Goal: Find specific page/section: Find specific page/section

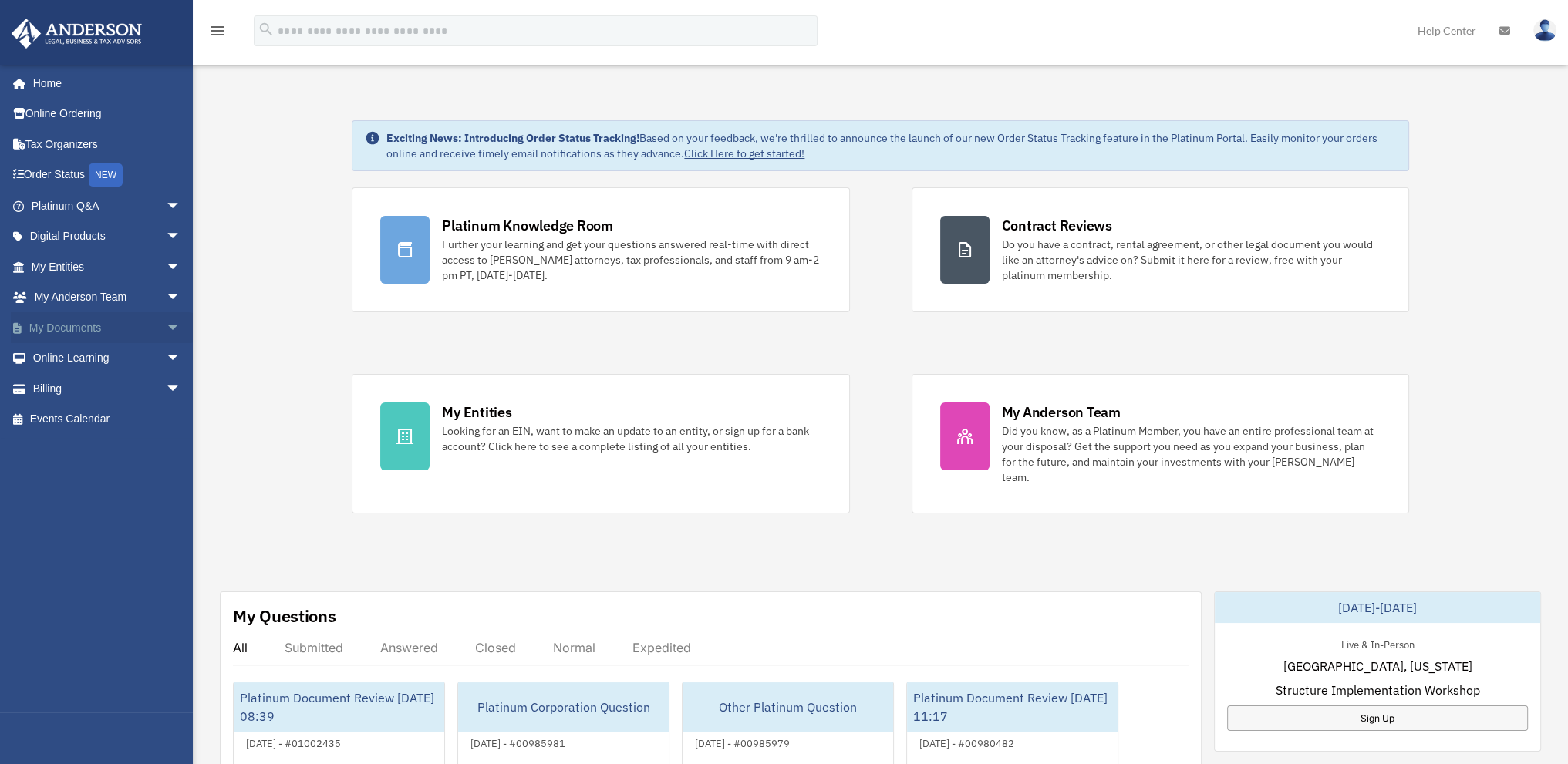
click at [60, 321] on link "My Documents arrow_drop_down" at bounding box center [107, 327] width 193 height 30
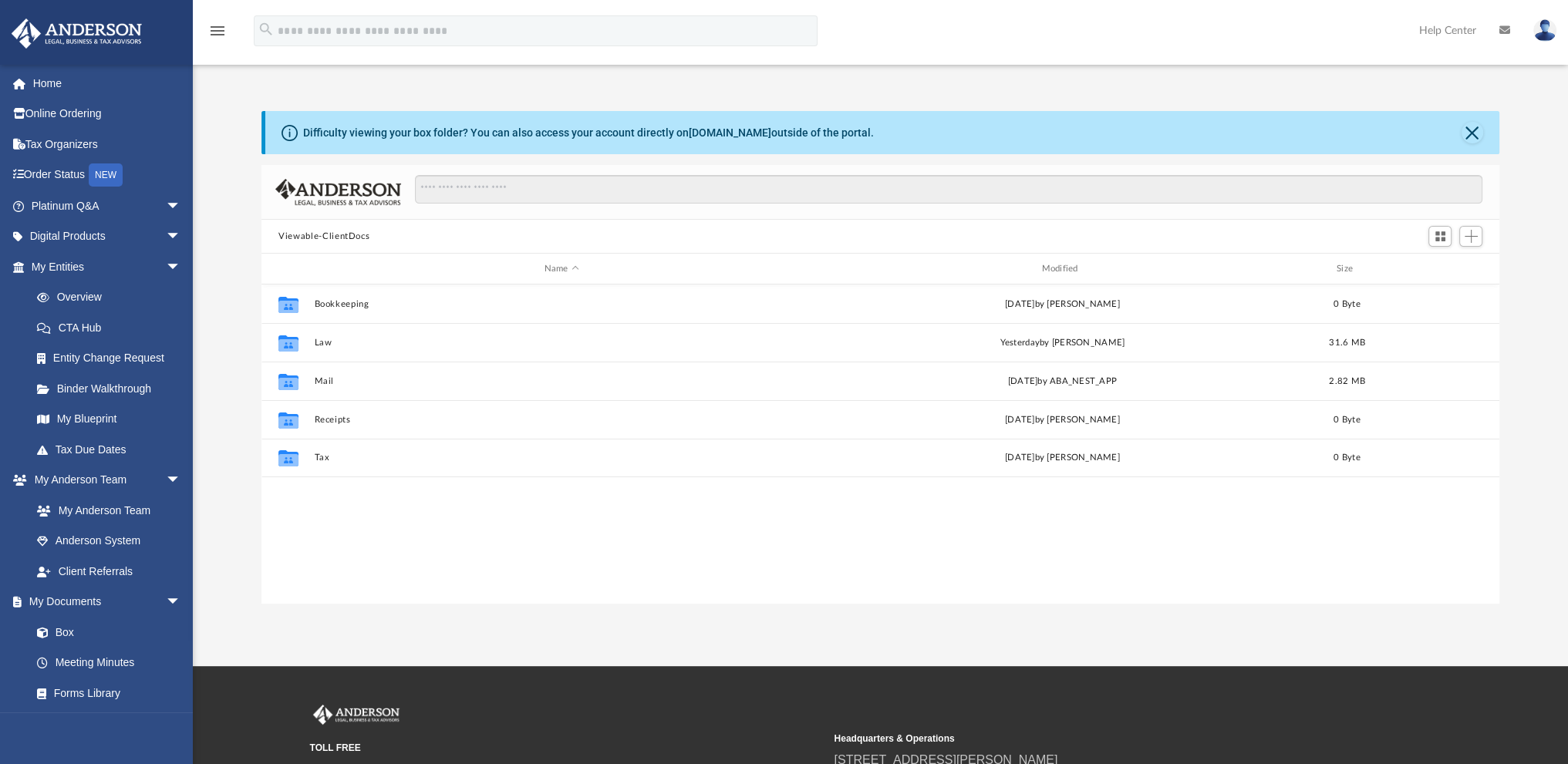
scroll to position [339, 1225]
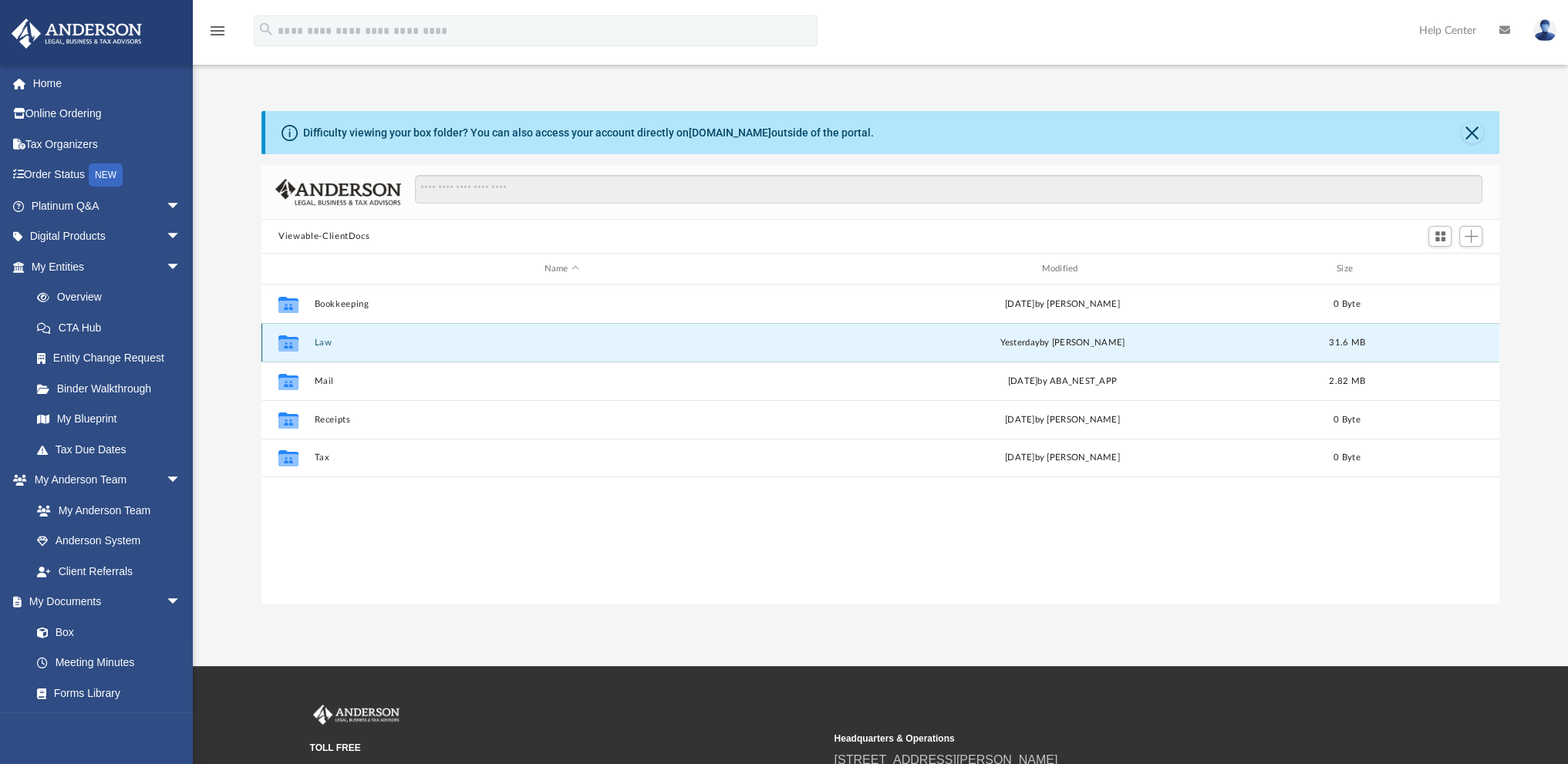
click at [321, 340] on button "Law" at bounding box center [562, 343] width 494 height 10
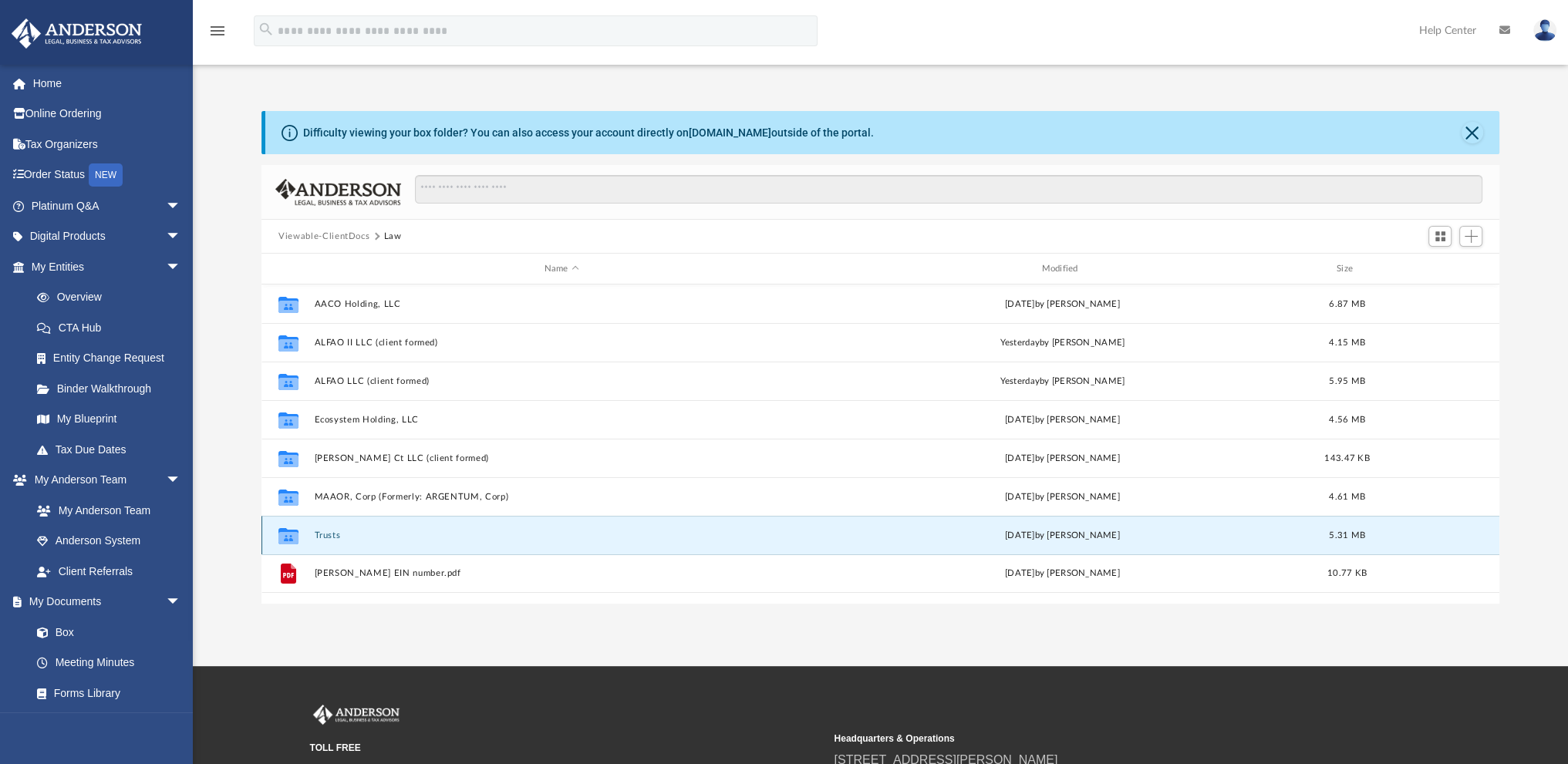
click at [330, 533] on button "Trusts" at bounding box center [562, 535] width 494 height 10
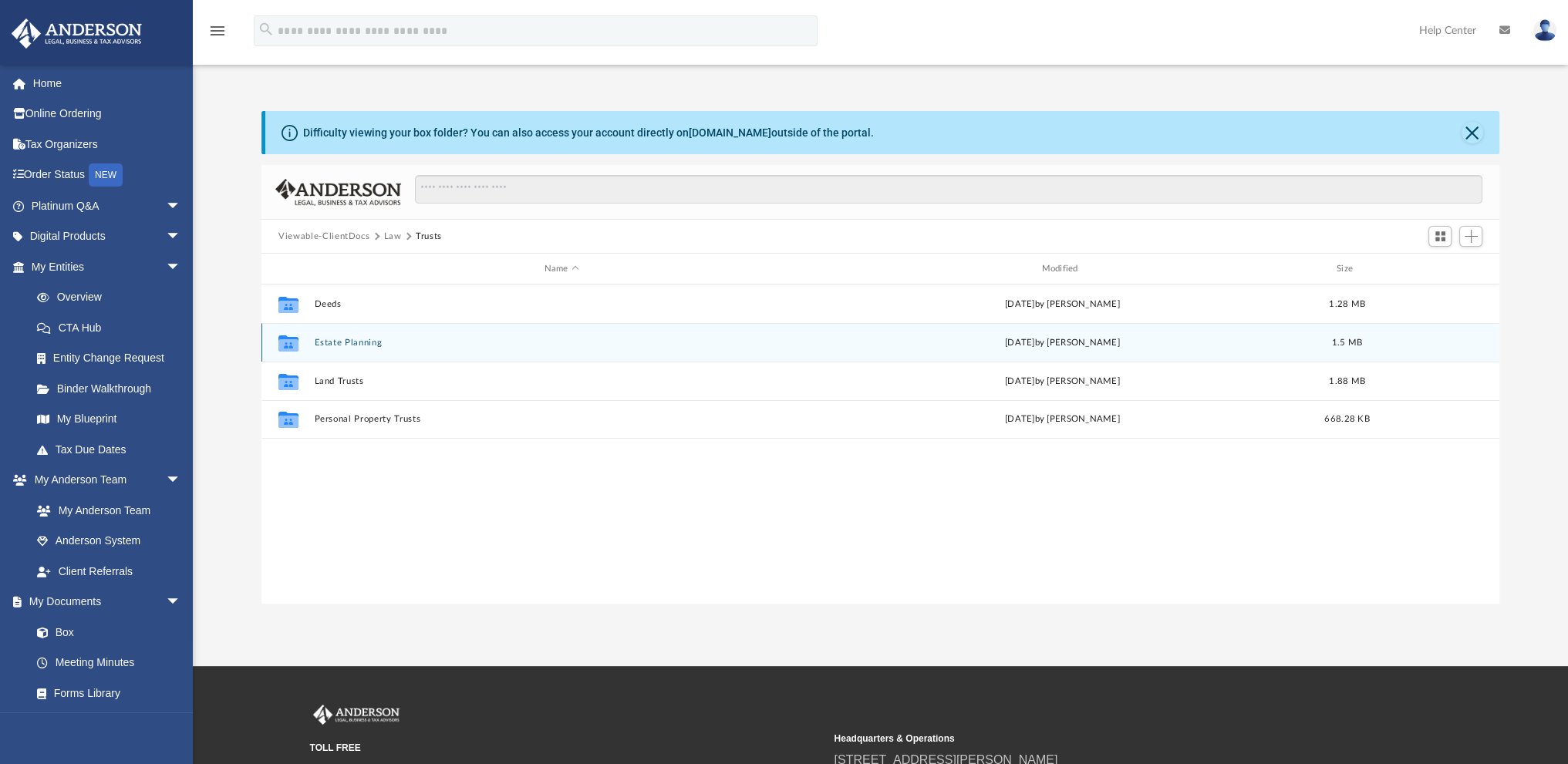
click at [347, 341] on button "Estate Planning" at bounding box center [562, 343] width 494 height 10
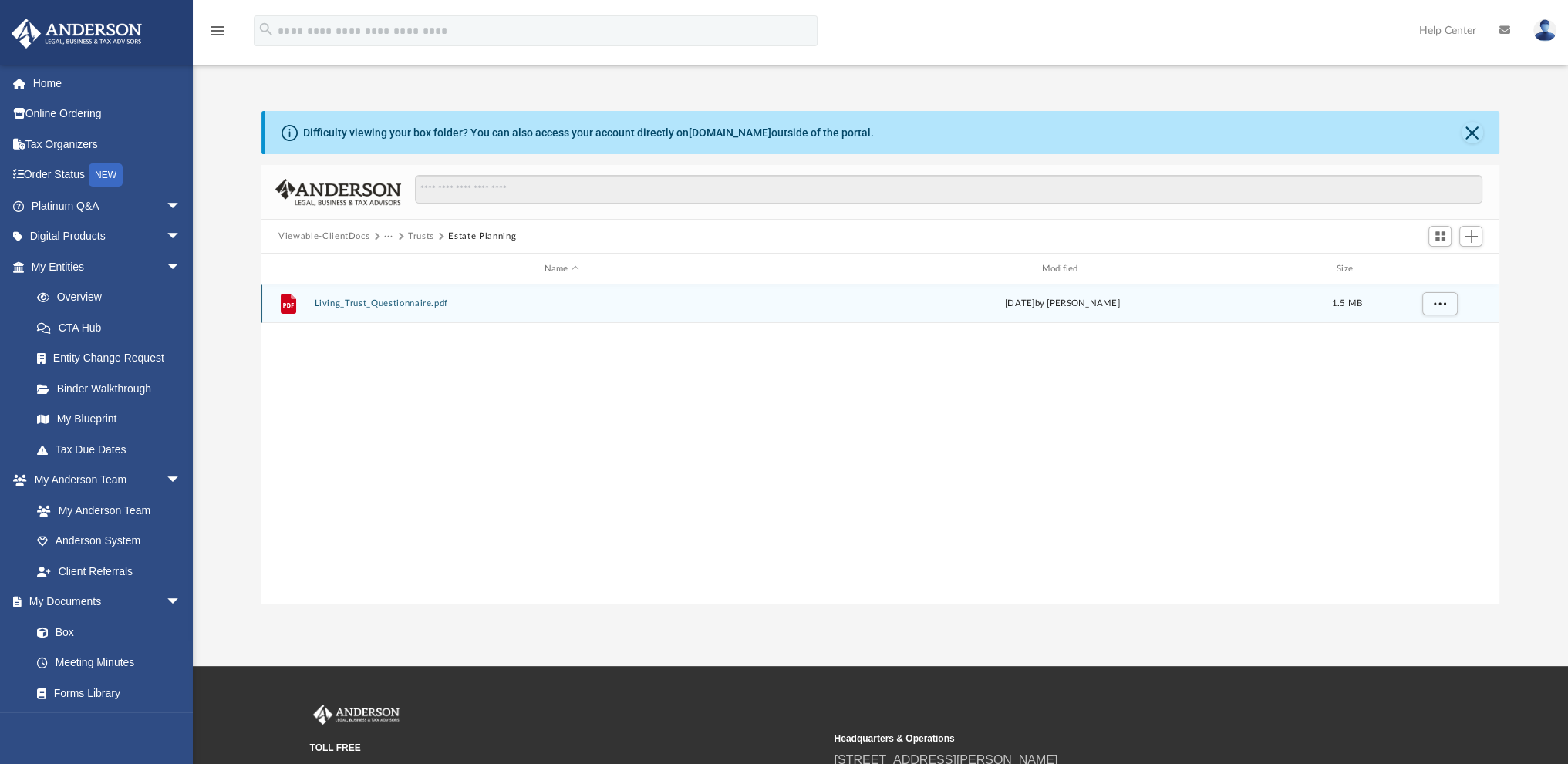
click at [347, 301] on button "Living_Trust_Questionnaire.pdf" at bounding box center [562, 304] width 494 height 10
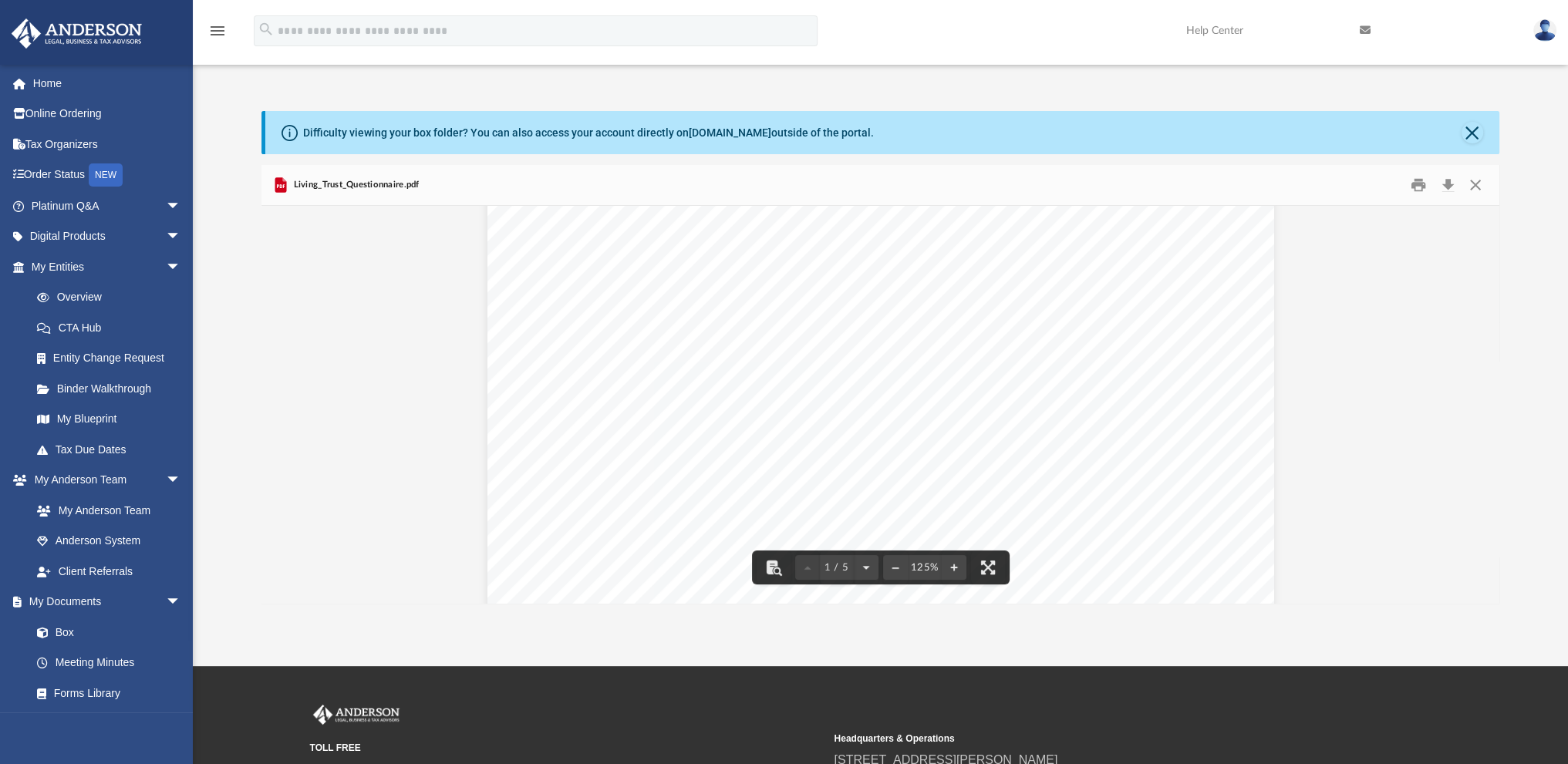
scroll to position [505, 0]
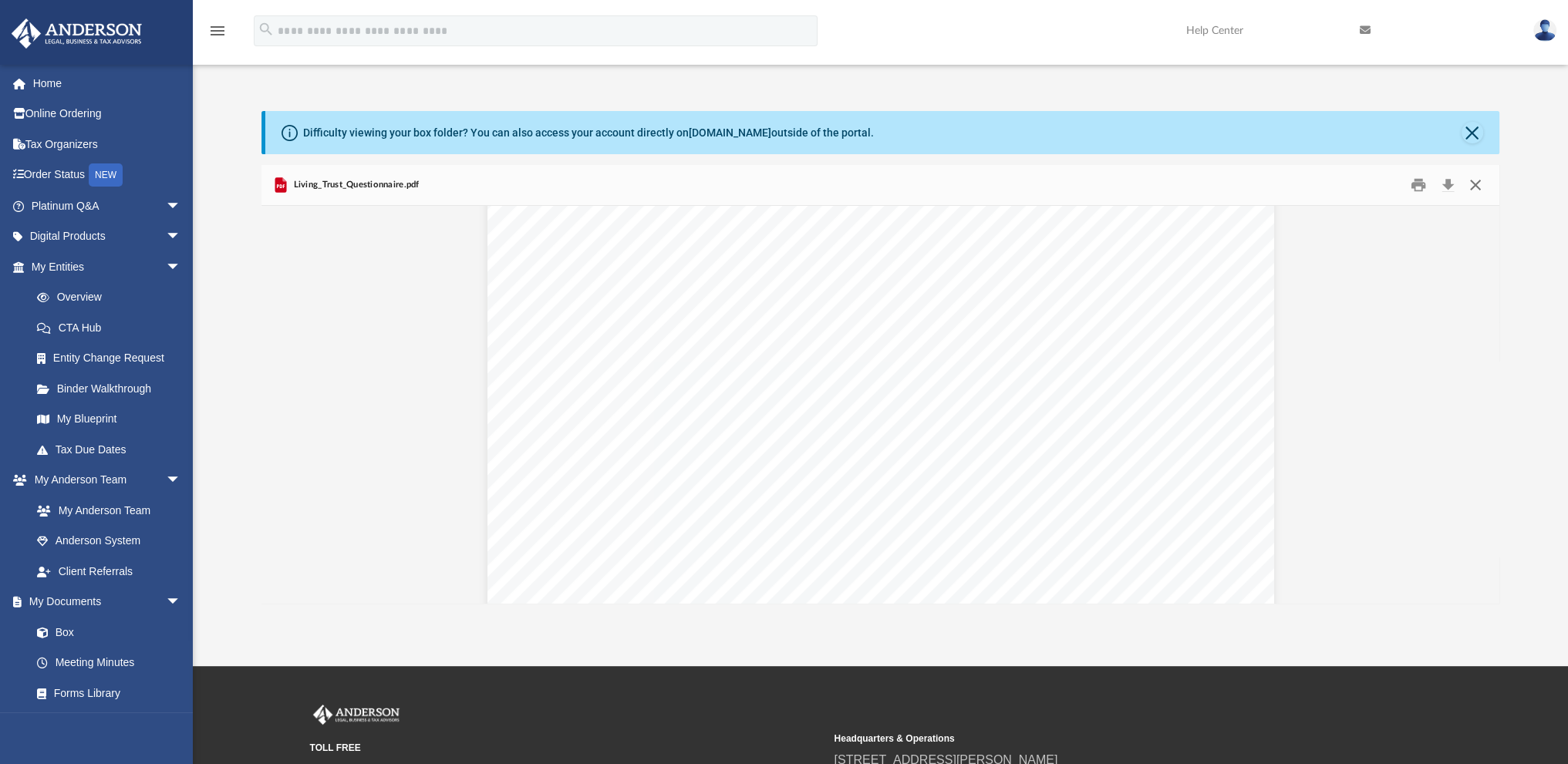
click at [1475, 181] on button "Close" at bounding box center [1475, 185] width 28 height 24
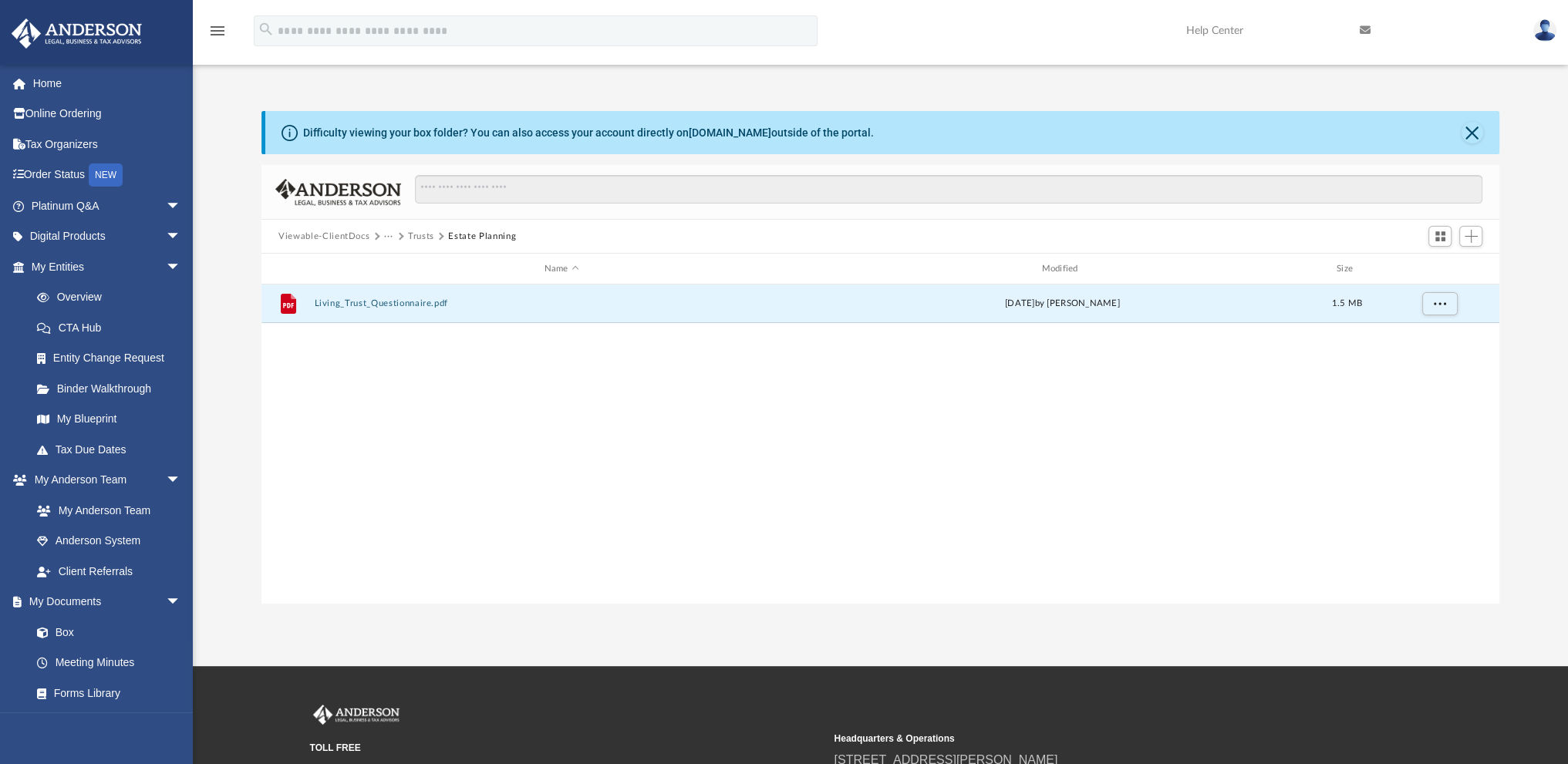
click at [314, 233] on button "Viewable-ClientDocs" at bounding box center [324, 236] width 91 height 14
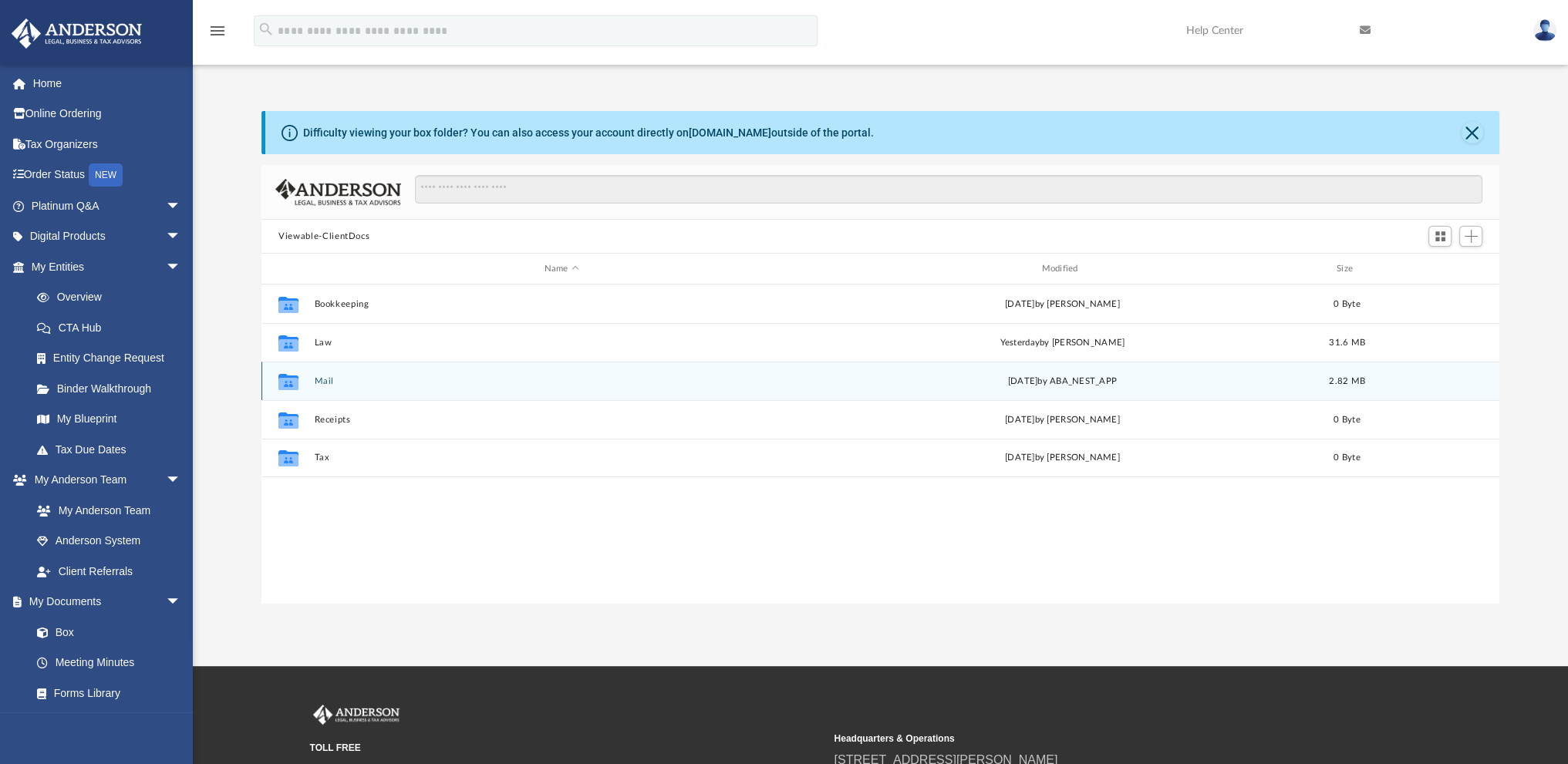
click at [324, 381] on button "Mail" at bounding box center [562, 381] width 494 height 10
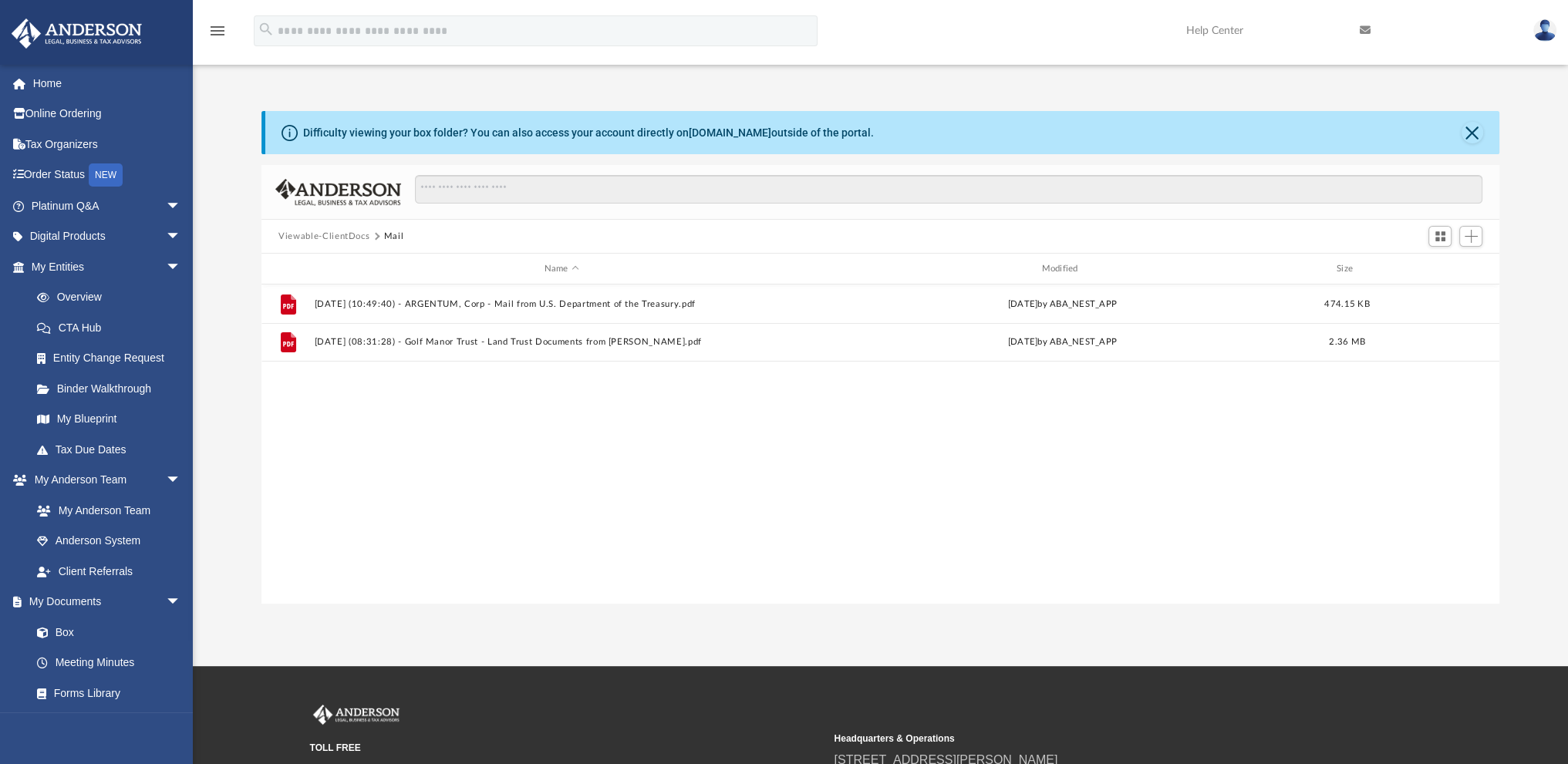
click at [327, 236] on button "Viewable-ClientDocs" at bounding box center [324, 236] width 91 height 14
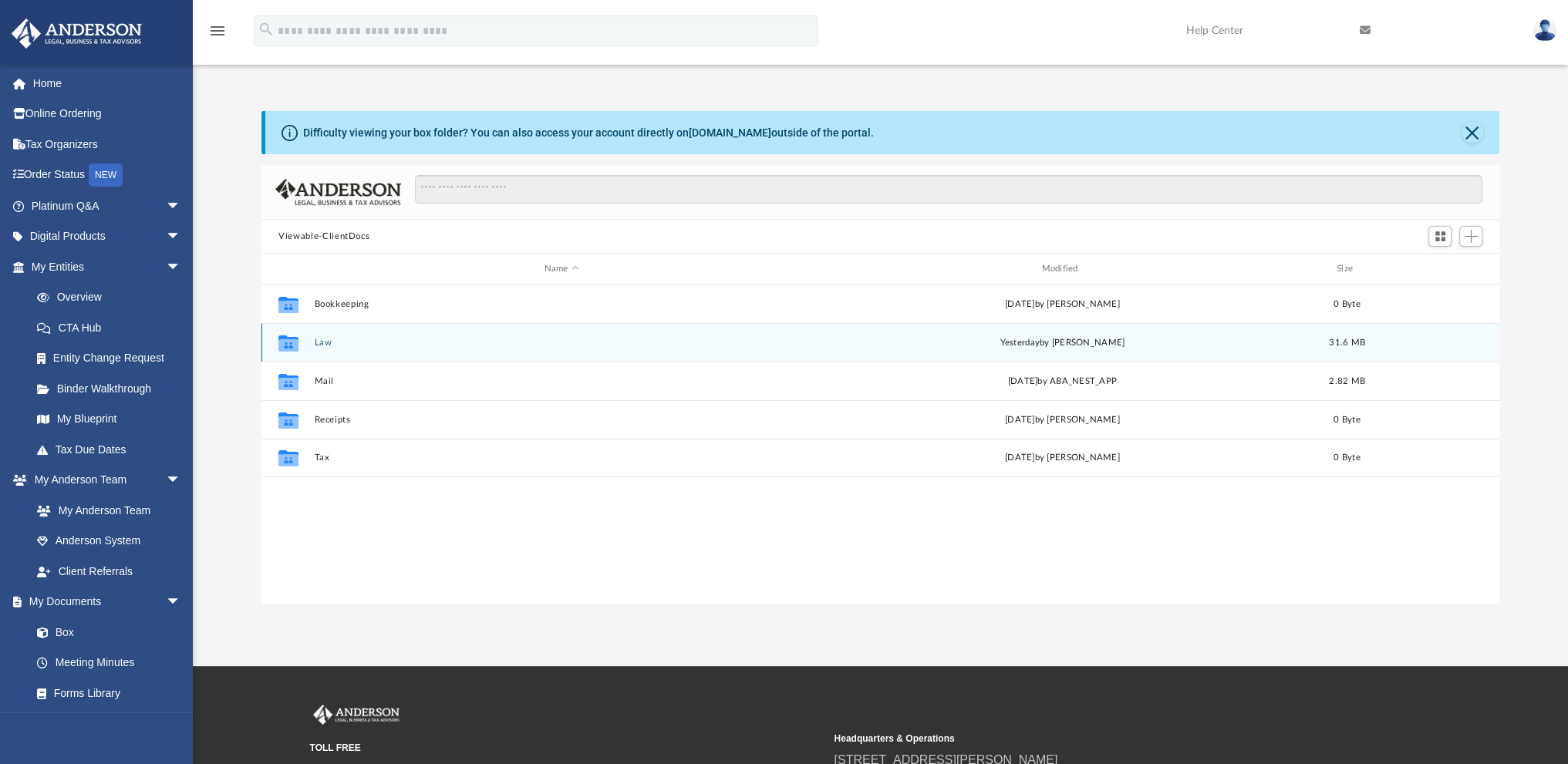
click at [324, 335] on div "Collaborated Folder Law [DATE] by [PERSON_NAME] 31.6 MB" at bounding box center [881, 342] width 1238 height 39
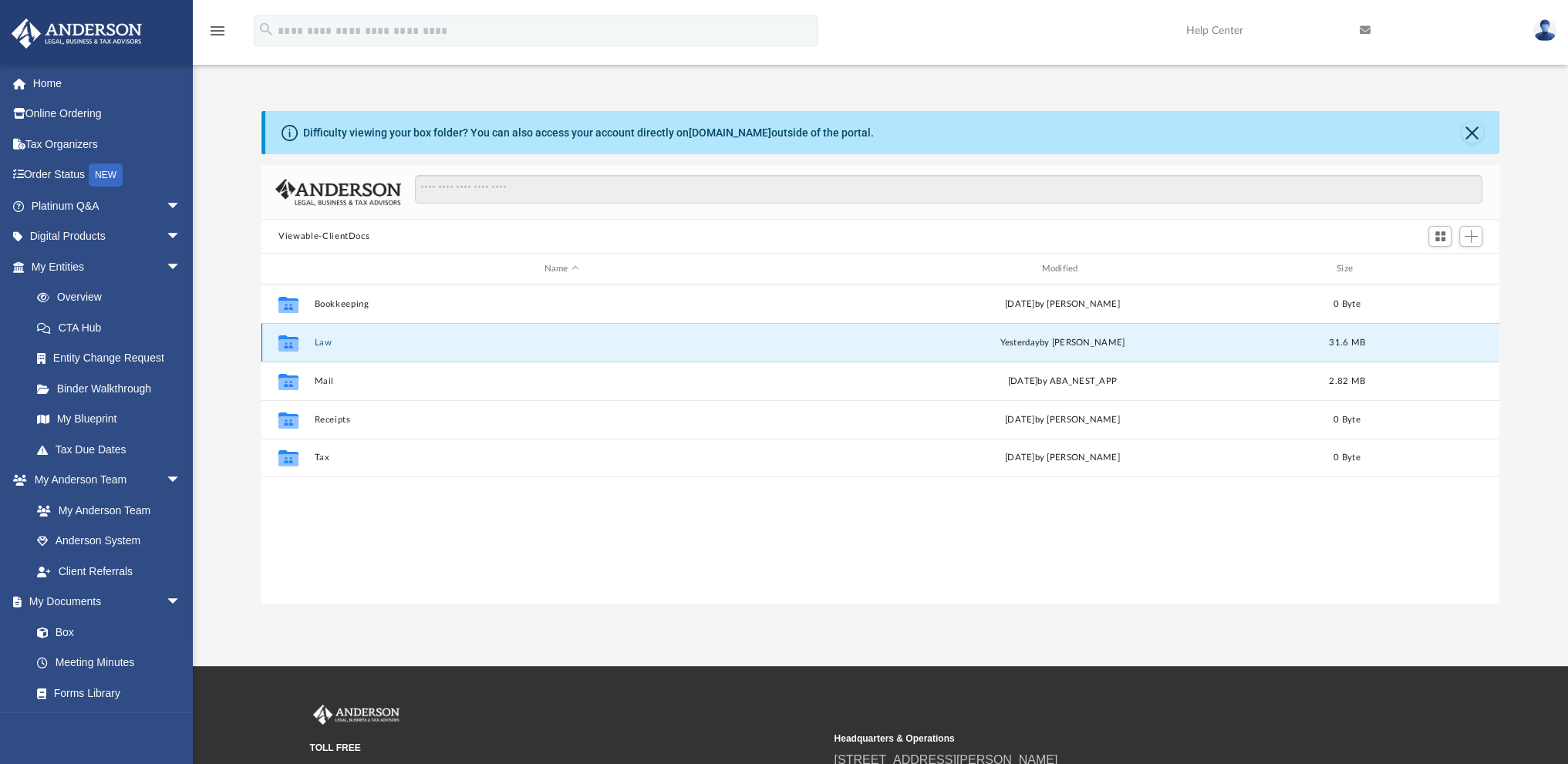
click at [323, 343] on button "Law" at bounding box center [562, 343] width 494 height 10
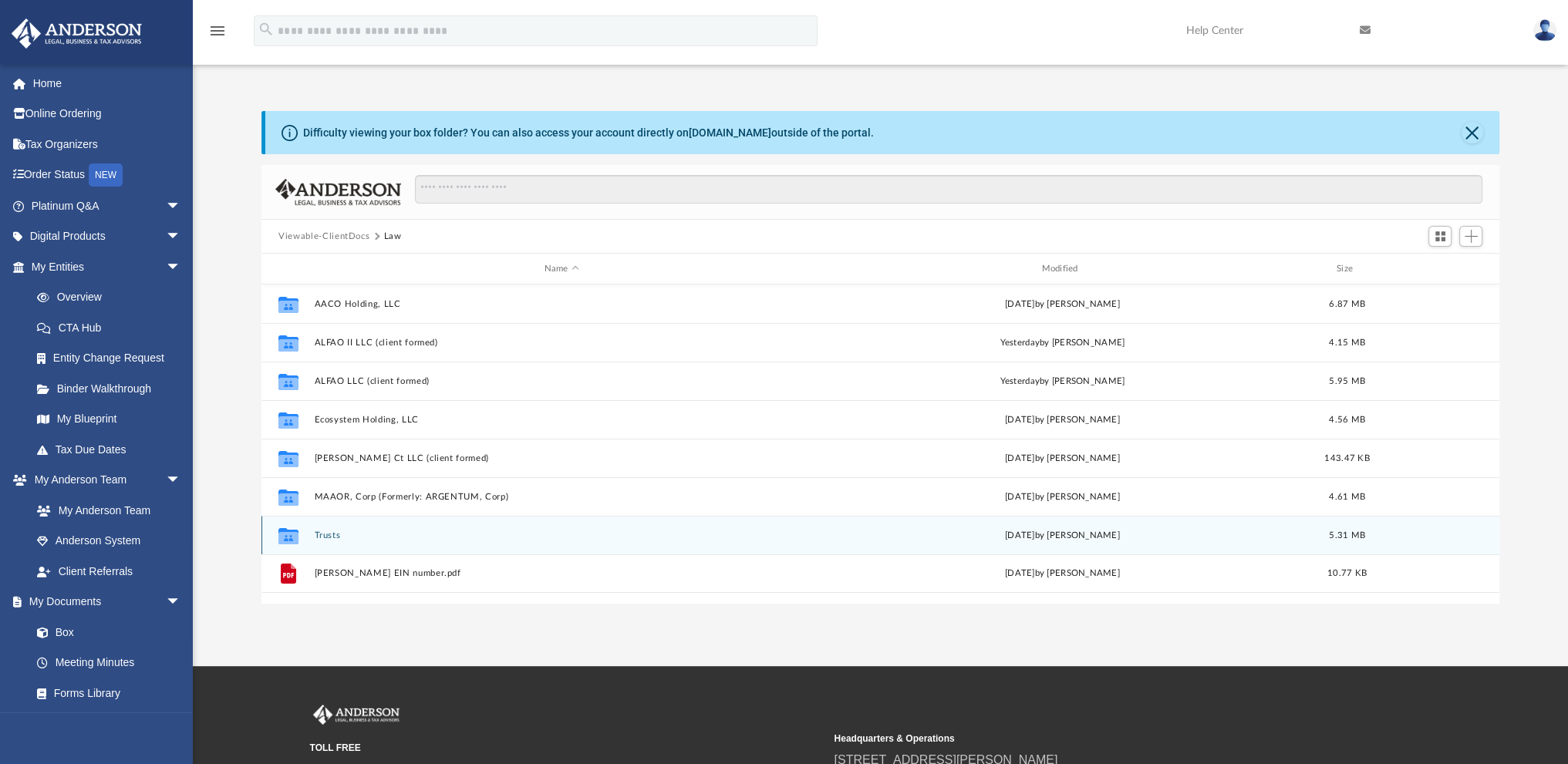
click at [321, 534] on button "Trusts" at bounding box center [562, 535] width 494 height 10
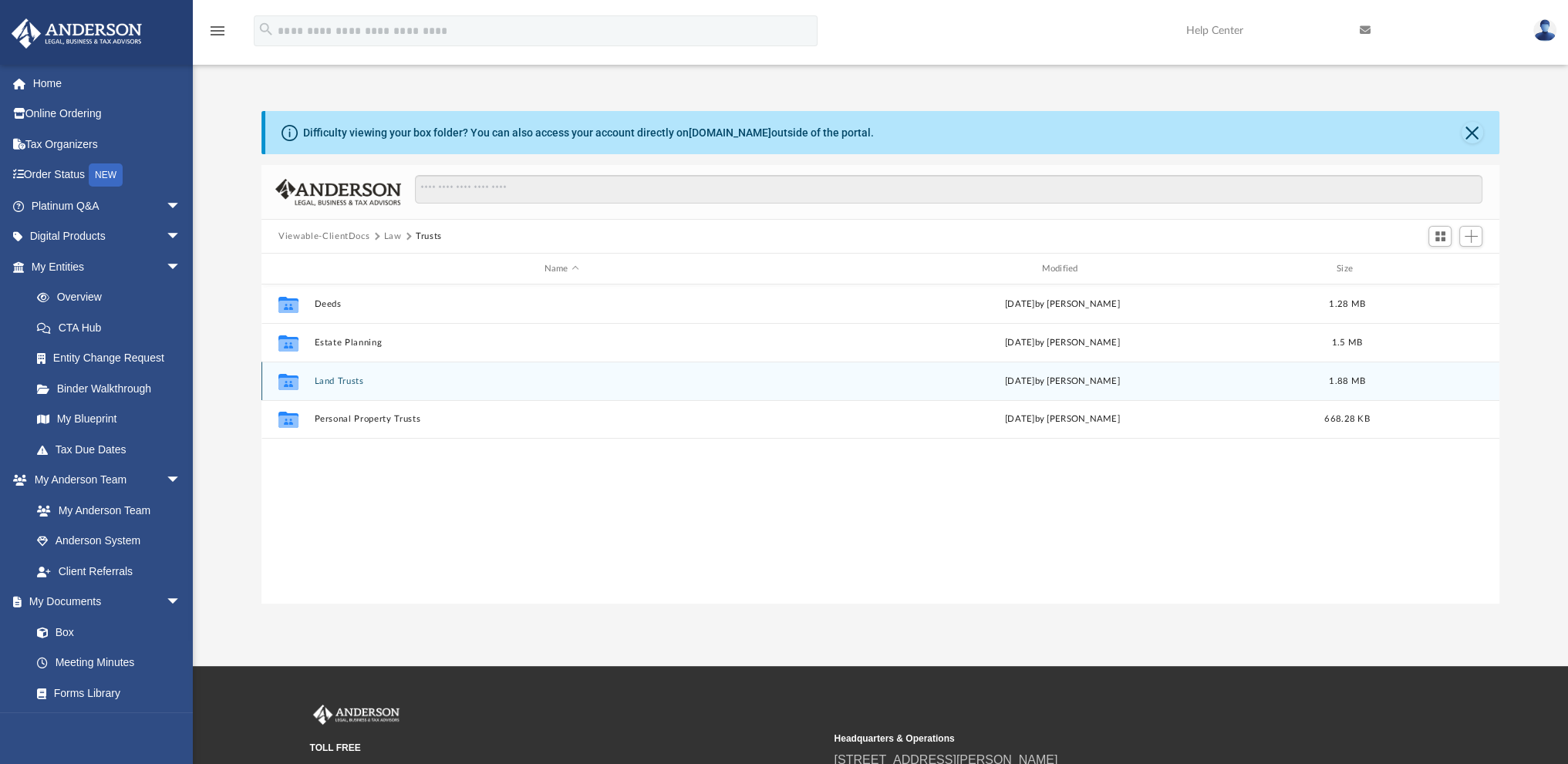
click at [327, 374] on div "Collaborated Folder Land Trusts [DATE] by [PERSON_NAME] 1.88 MB" at bounding box center [881, 381] width 1238 height 39
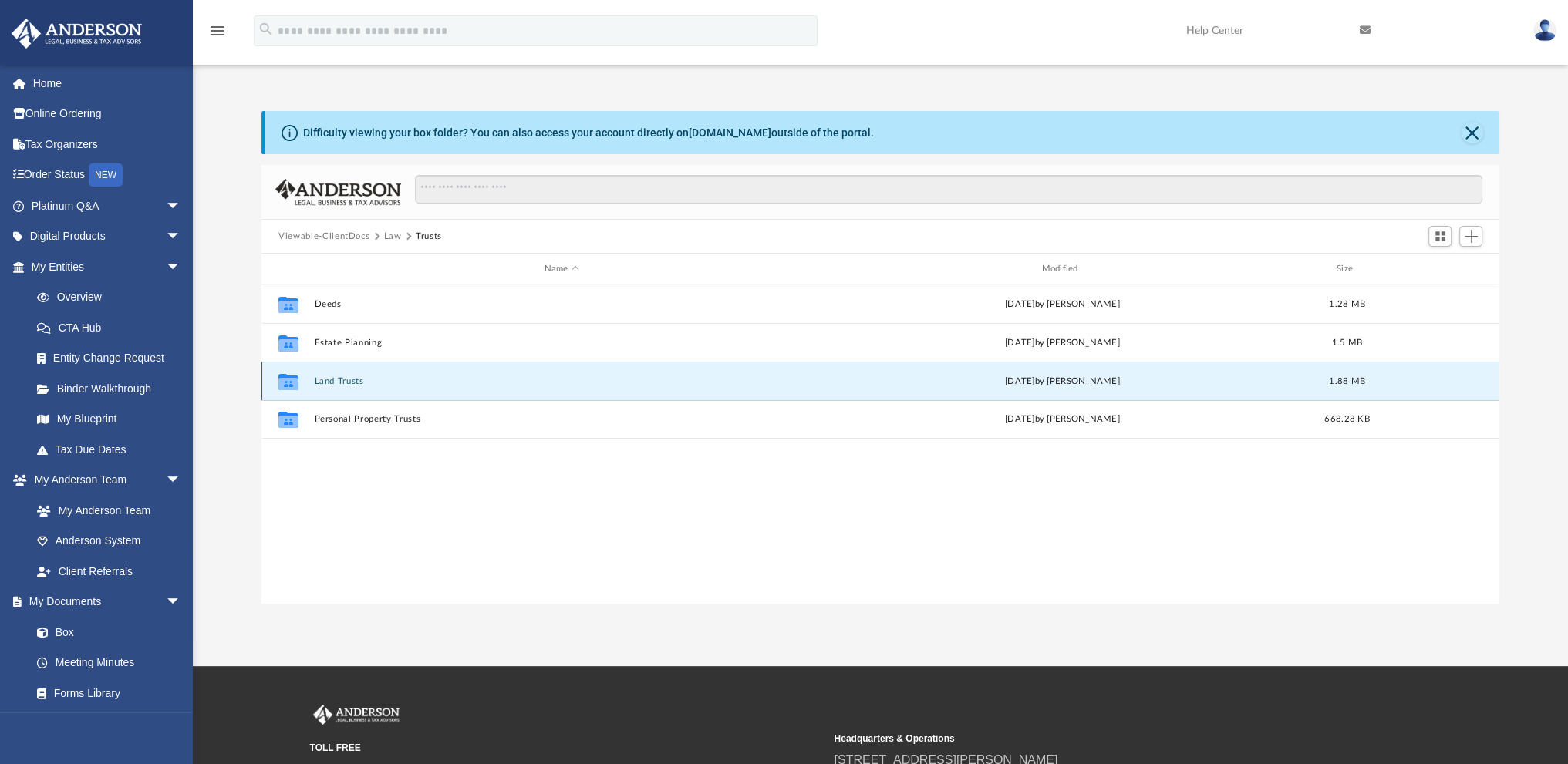
click at [330, 382] on button "Land Trusts" at bounding box center [562, 381] width 494 height 10
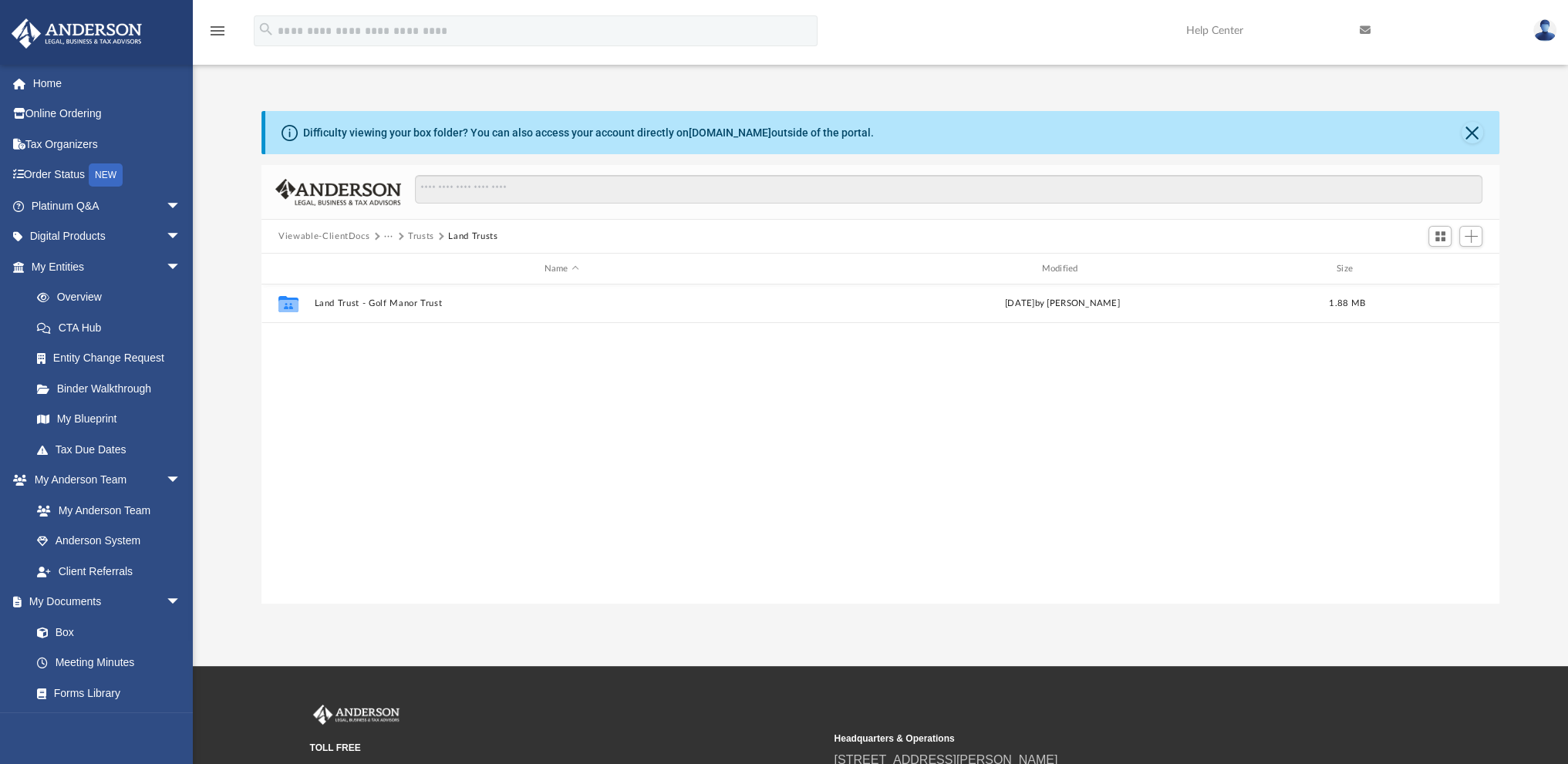
click at [339, 233] on button "Viewable-ClientDocs" at bounding box center [324, 236] width 91 height 14
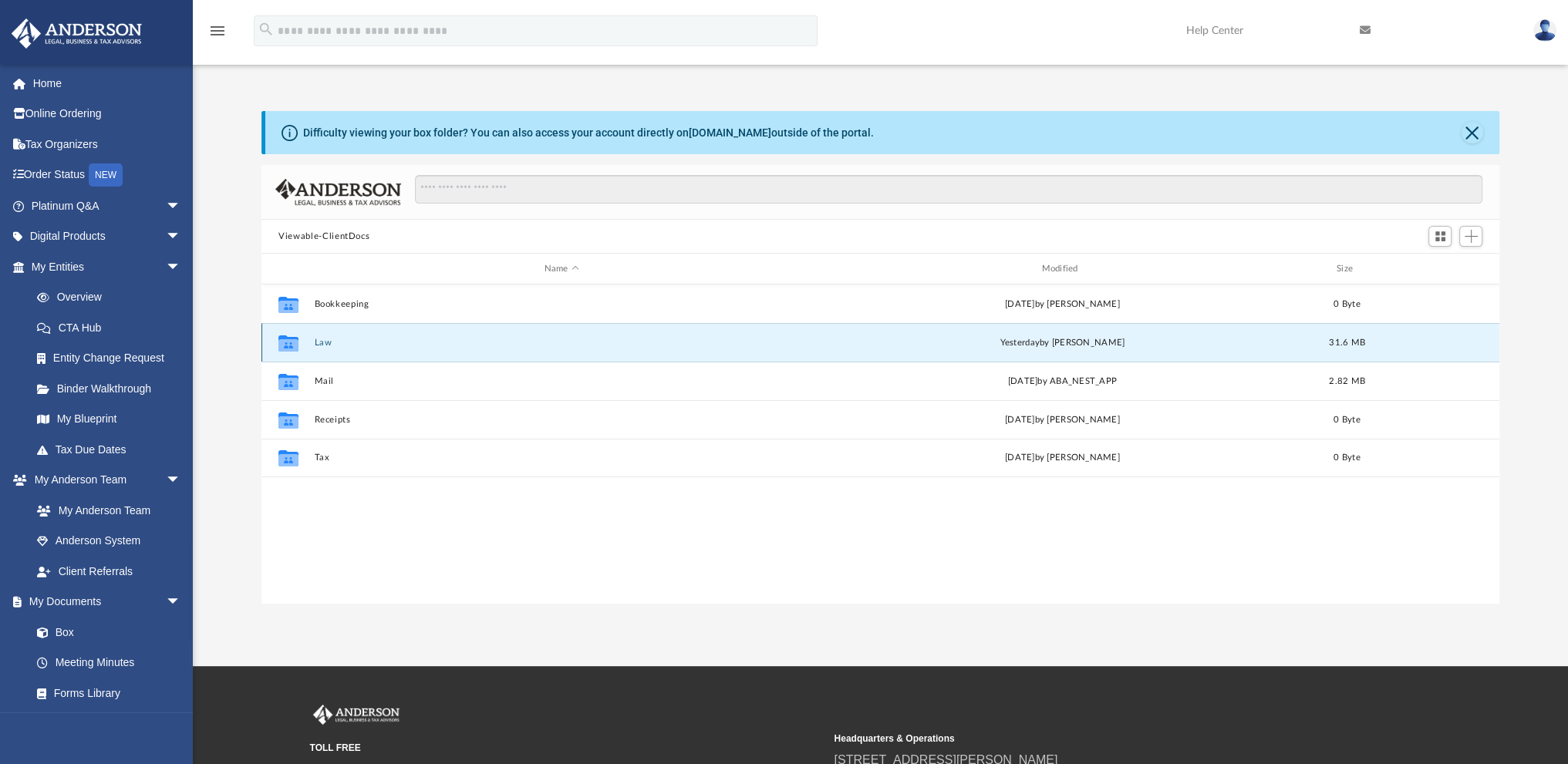
click at [323, 339] on button "Law" at bounding box center [562, 343] width 494 height 10
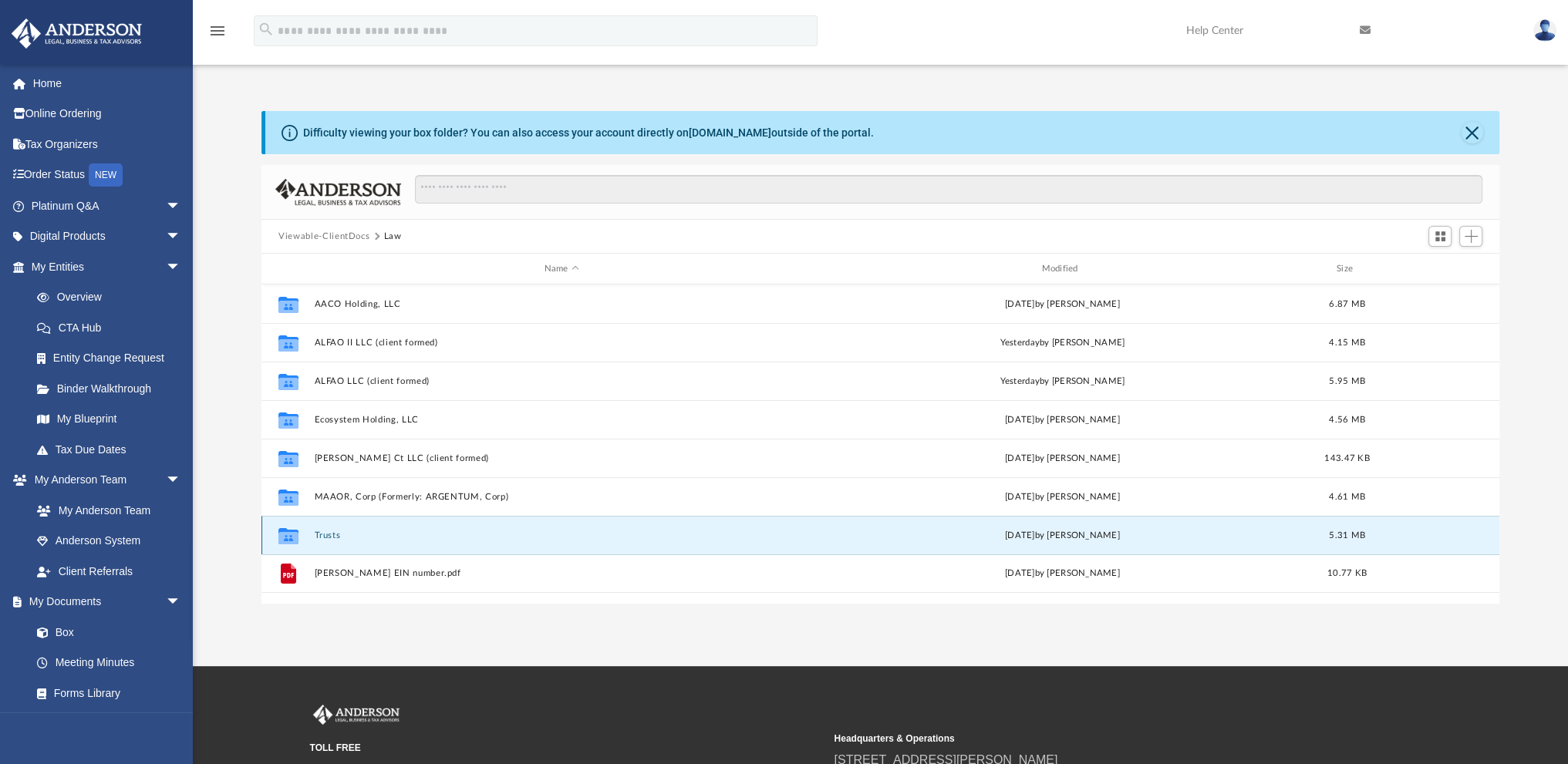
click at [325, 534] on button "Trusts" at bounding box center [562, 535] width 494 height 10
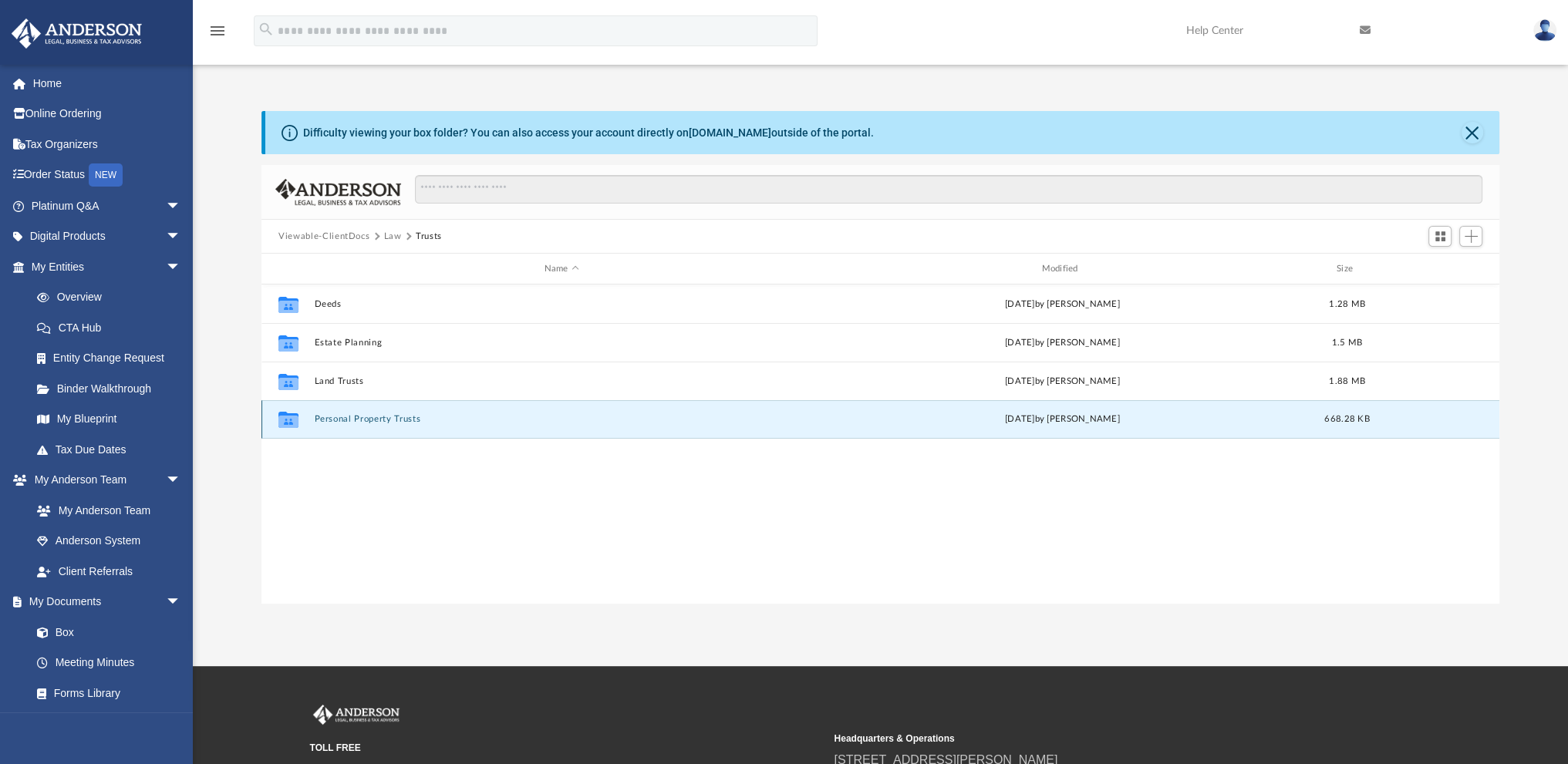
click at [336, 414] on button "Personal Property Trusts" at bounding box center [562, 419] width 494 height 10
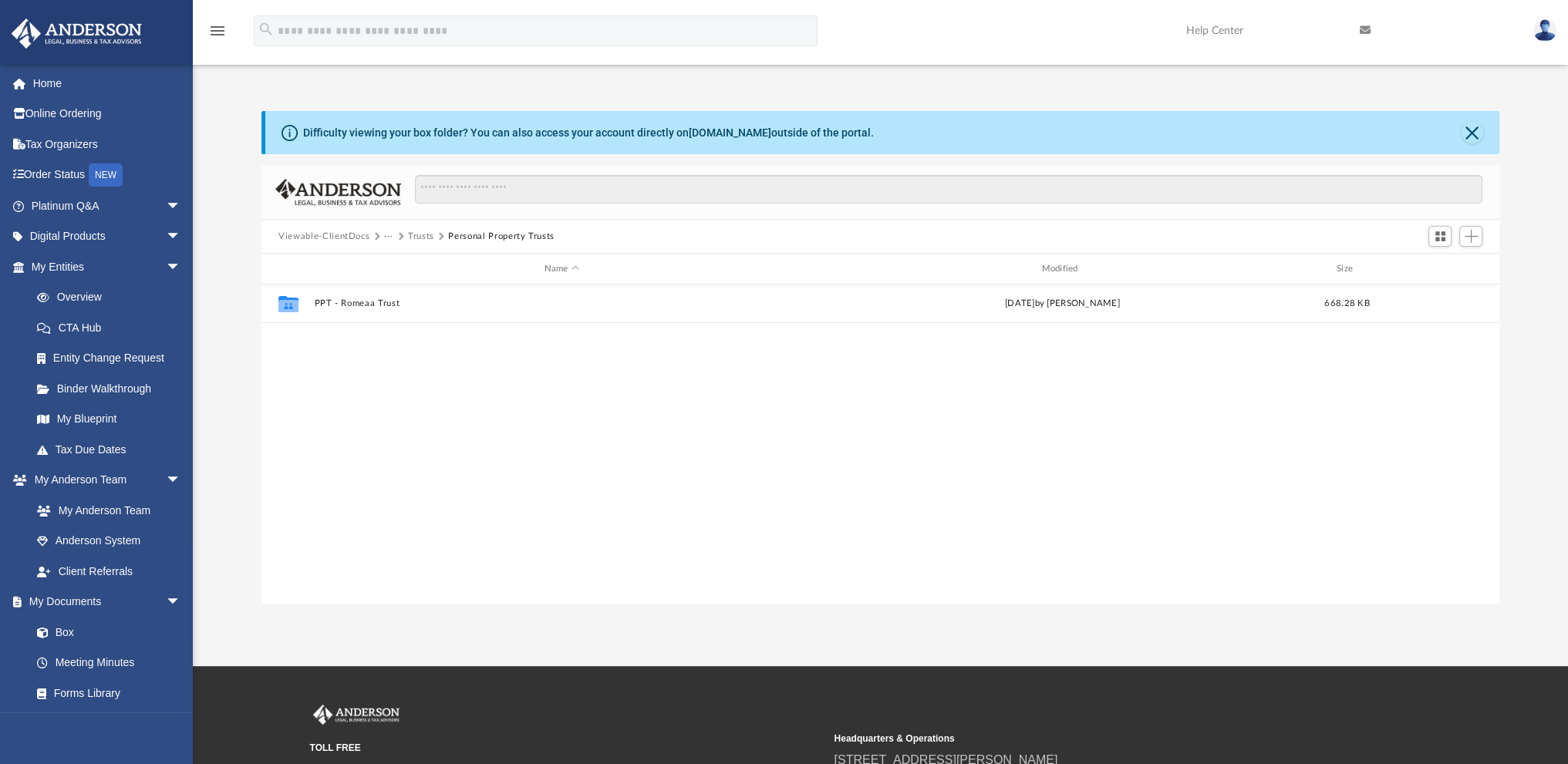
click at [345, 237] on button "Viewable-ClientDocs" at bounding box center [324, 236] width 91 height 14
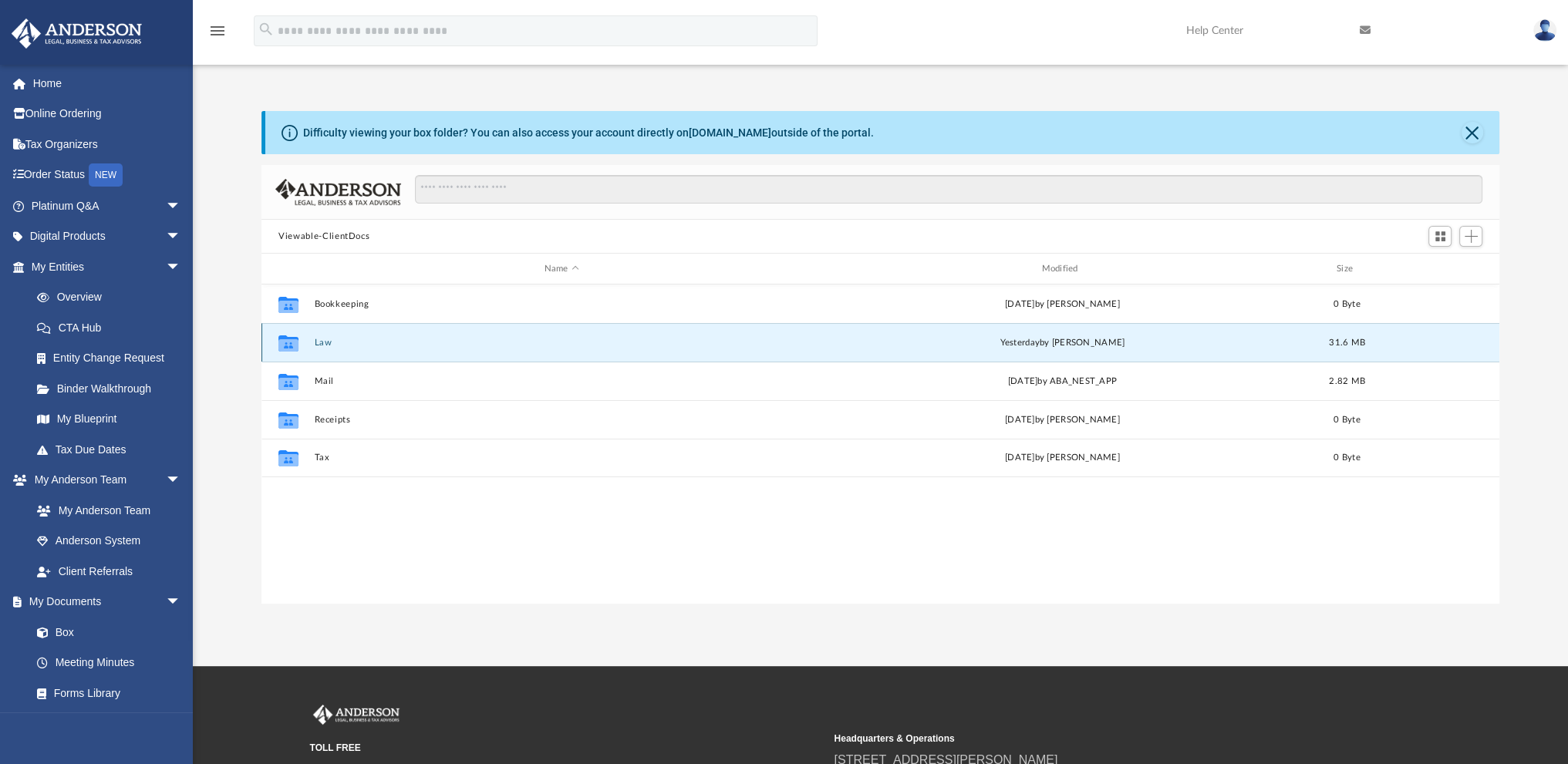
click at [323, 341] on button "Law" at bounding box center [562, 343] width 494 height 10
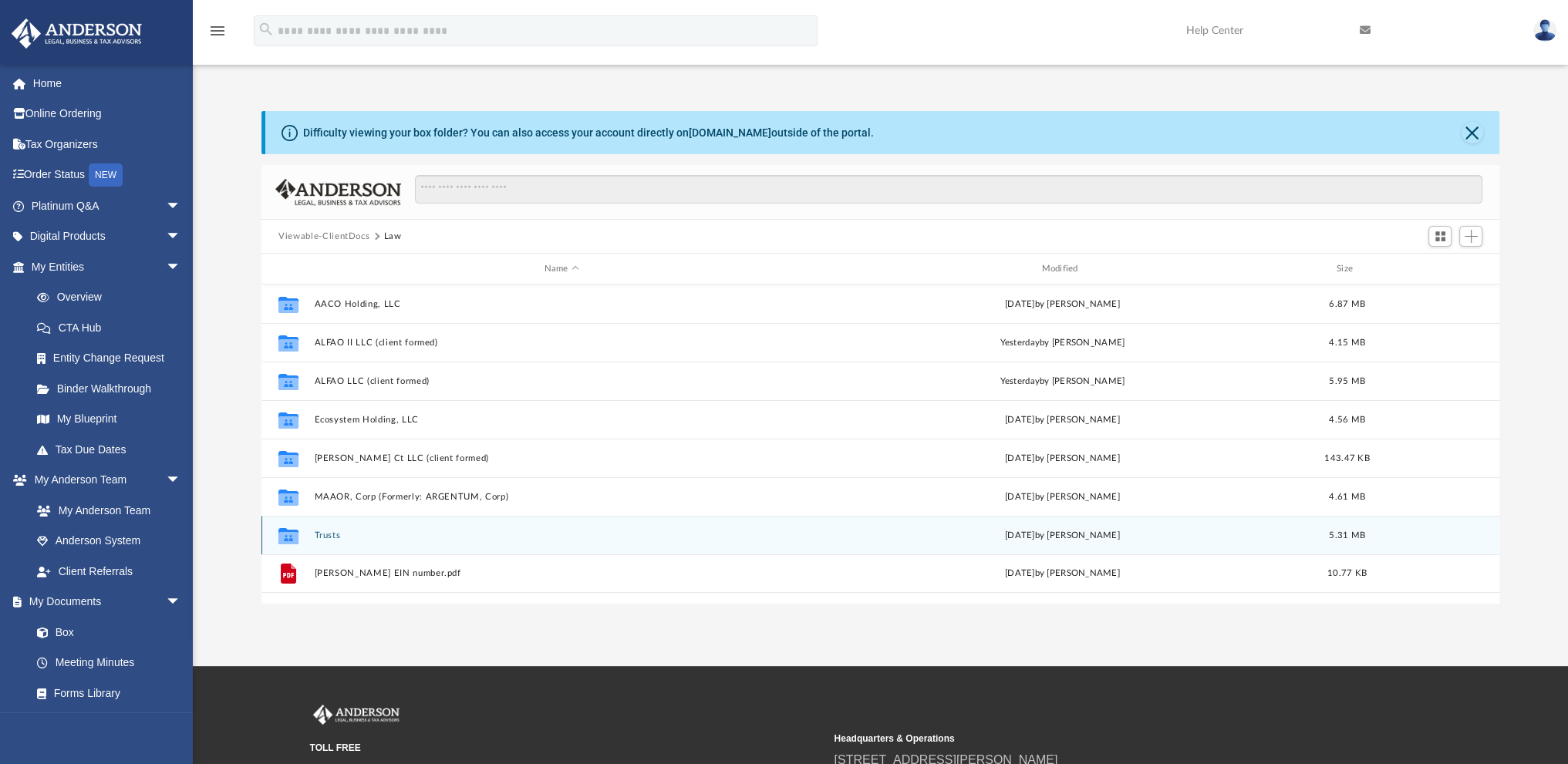
click at [321, 530] on button "Trusts" at bounding box center [562, 535] width 494 height 10
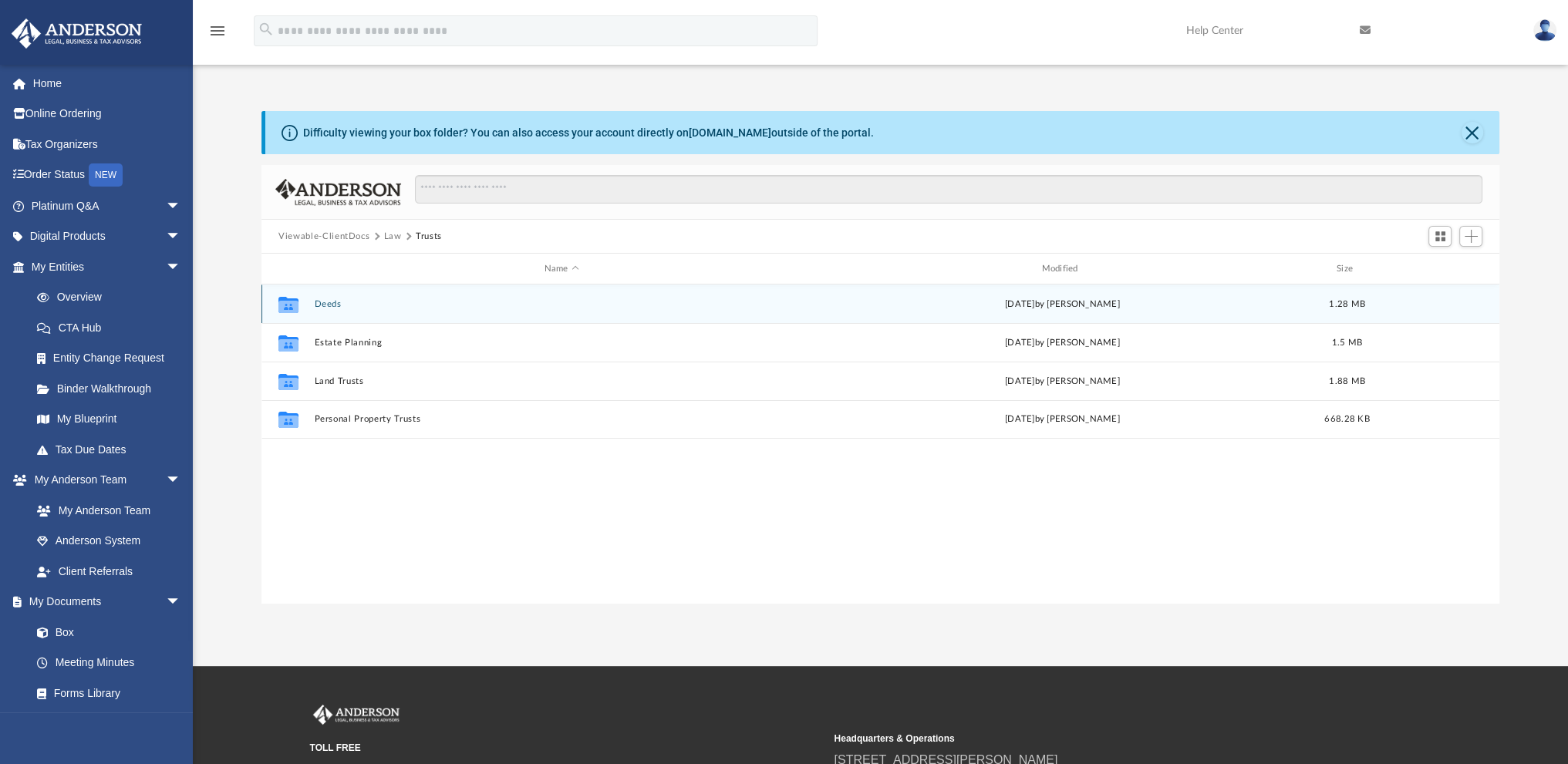
click at [323, 299] on button "Deeds" at bounding box center [562, 304] width 494 height 10
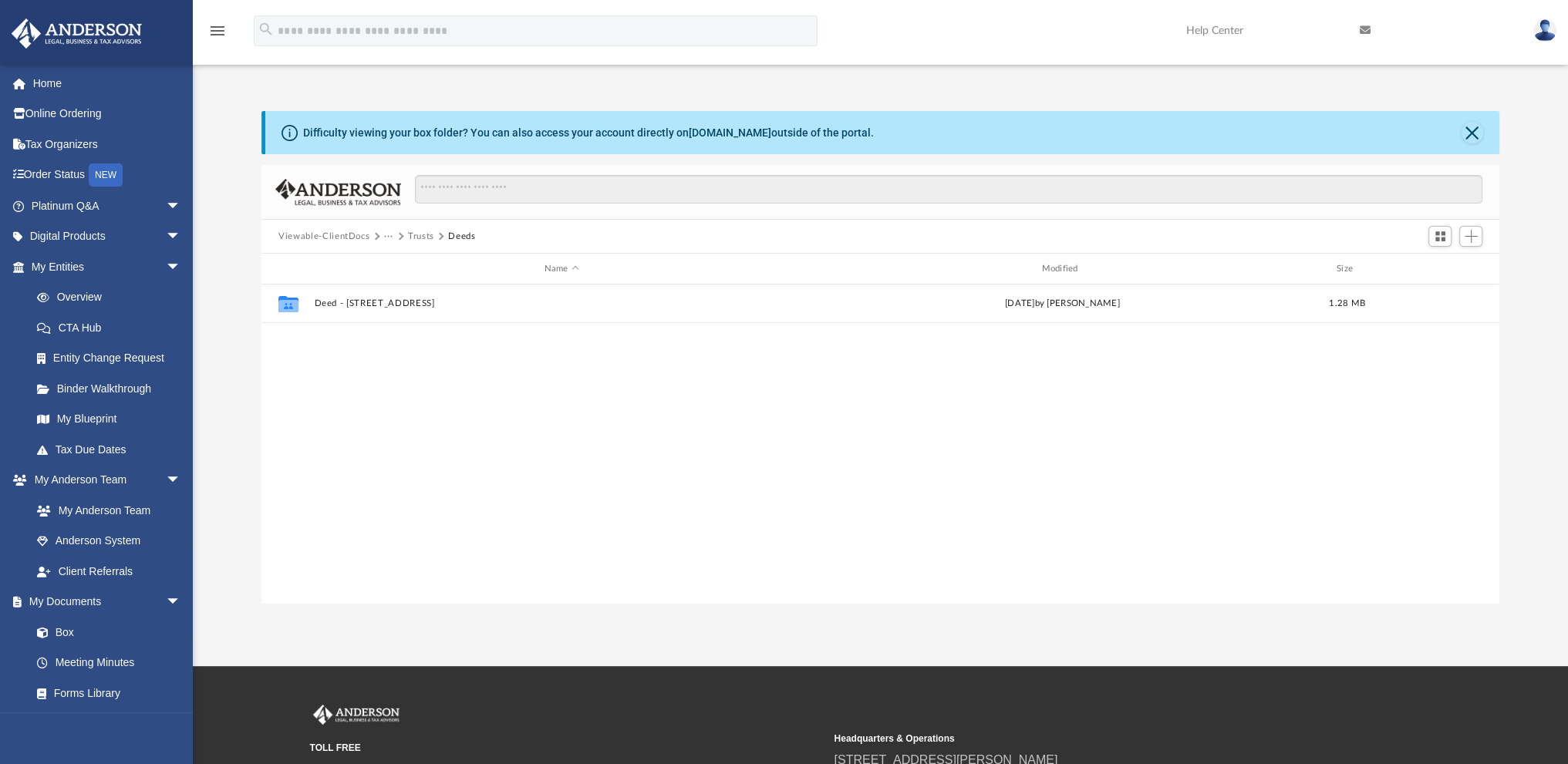
click at [333, 233] on button "Viewable-ClientDocs" at bounding box center [324, 236] width 91 height 14
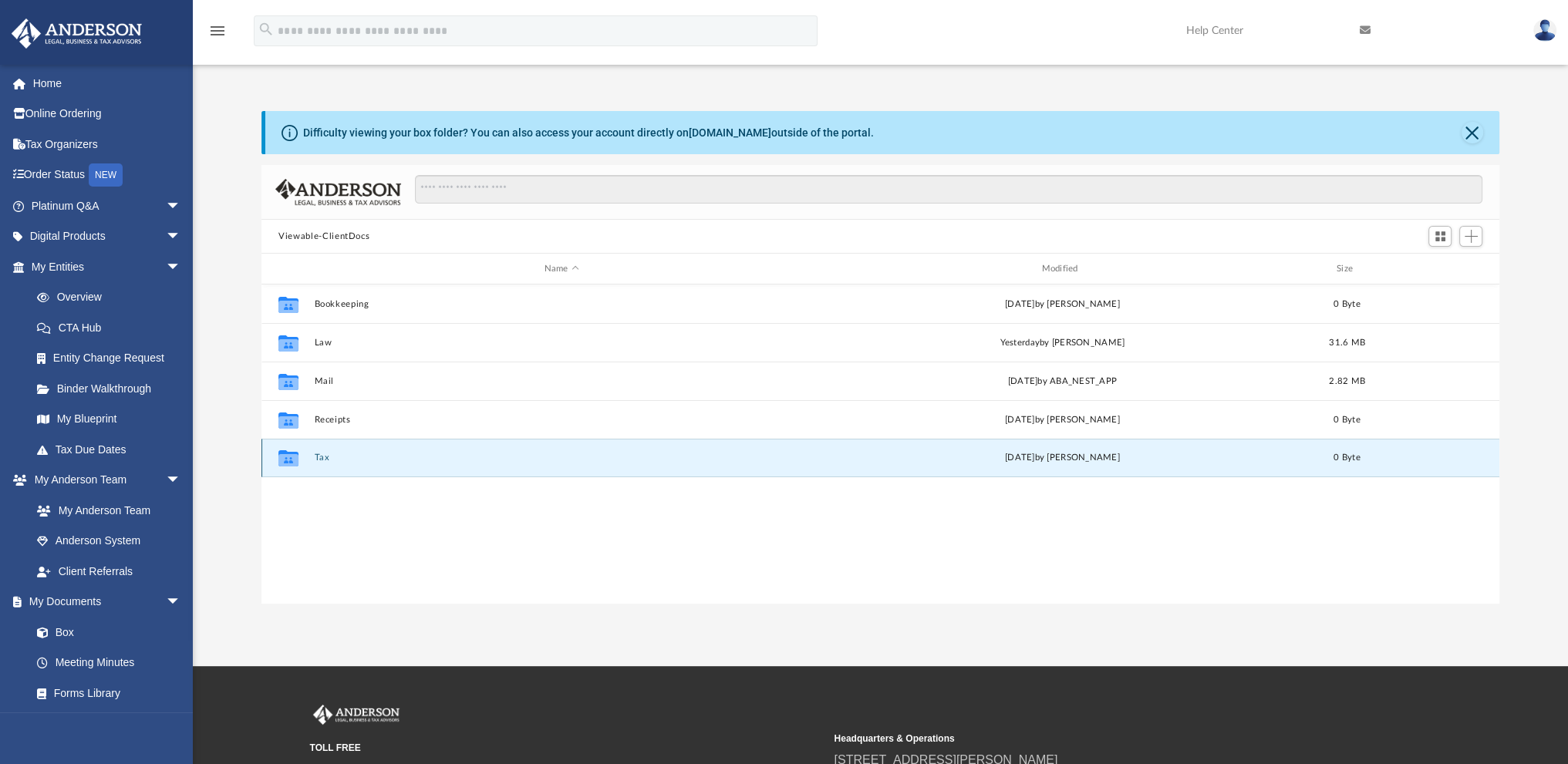
click at [321, 453] on button "Tax" at bounding box center [562, 458] width 494 height 10
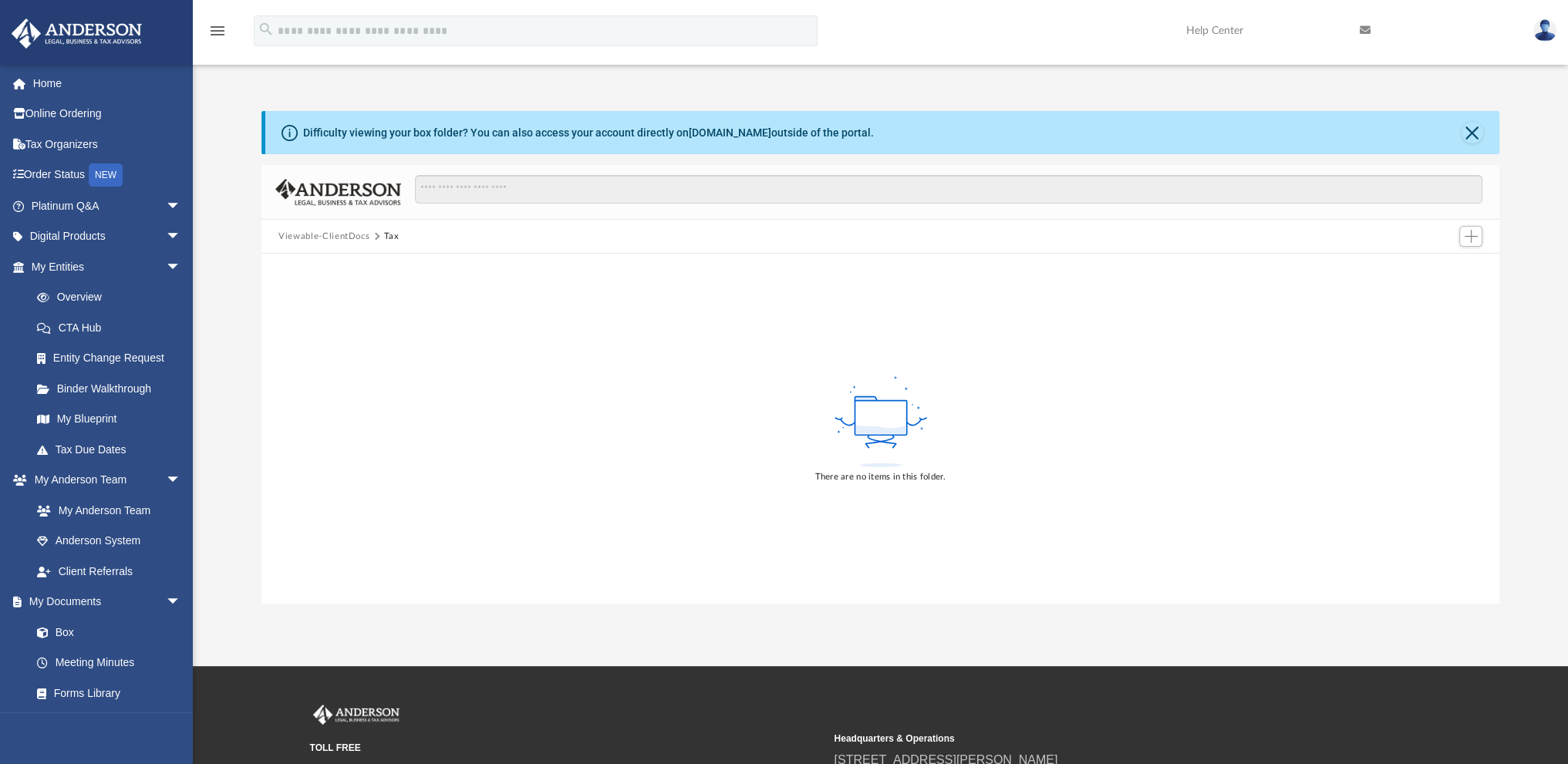
click at [343, 234] on button "Viewable-ClientDocs" at bounding box center [324, 236] width 91 height 14
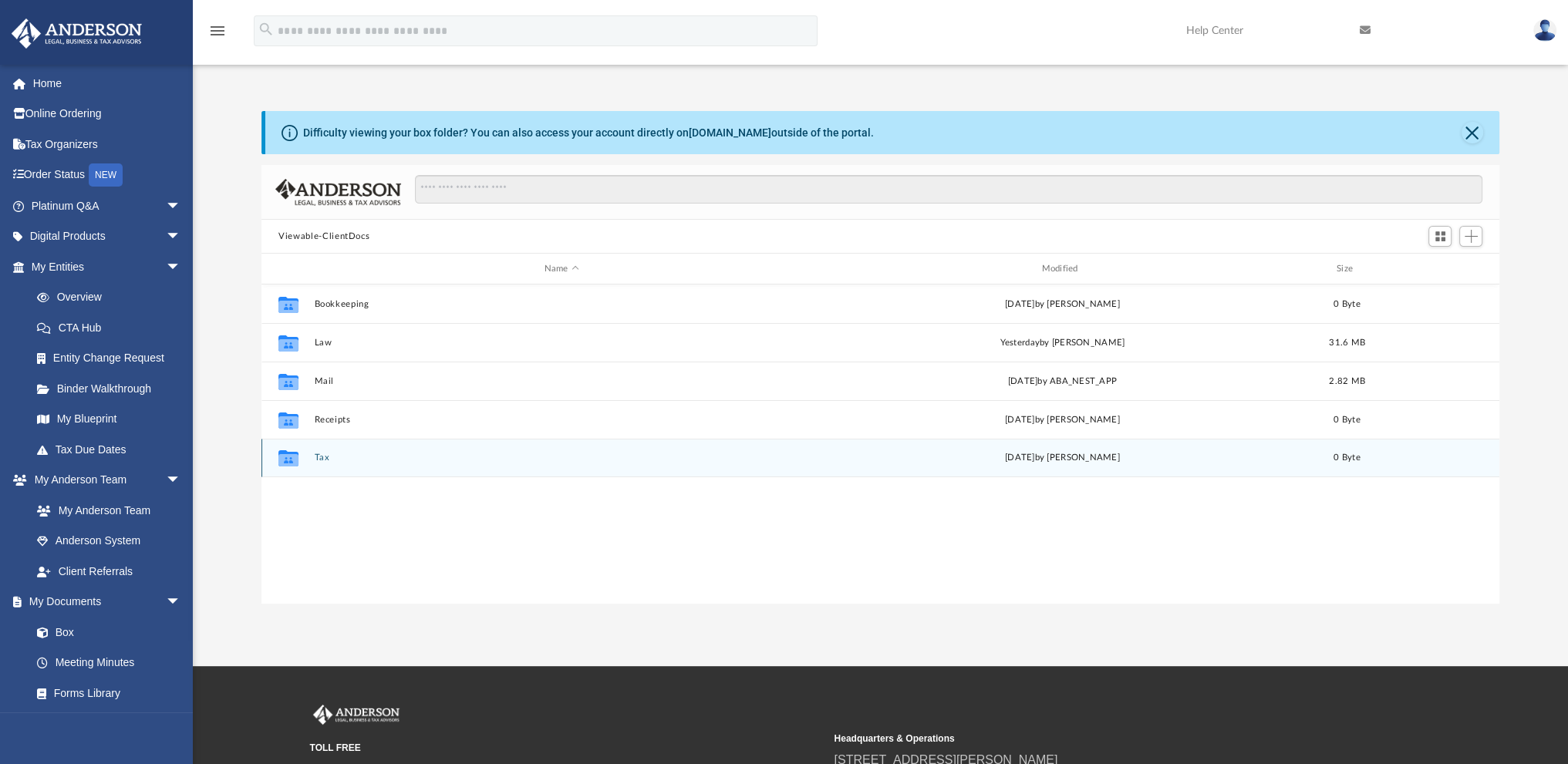
scroll to position [339, 1225]
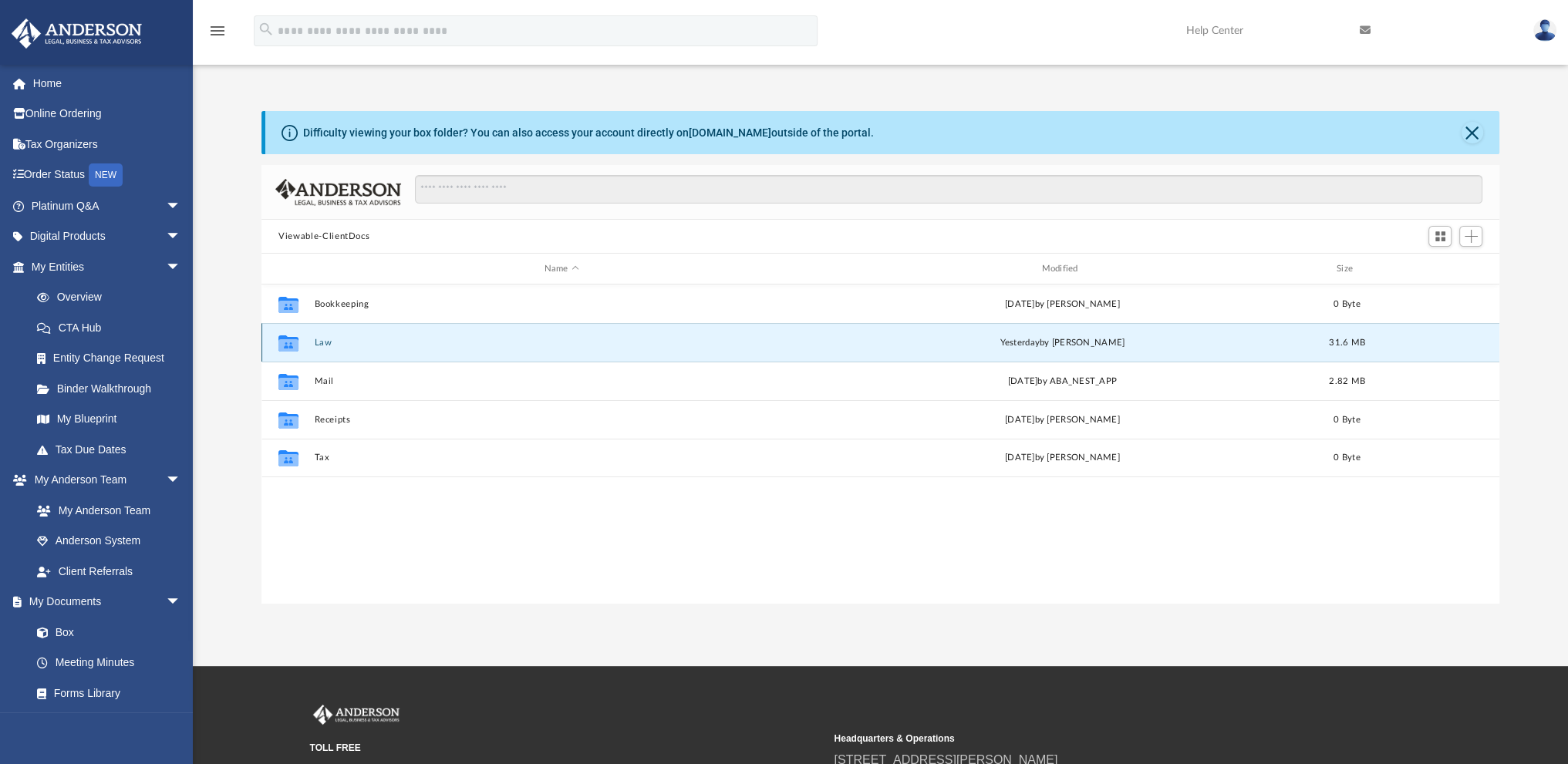
click at [325, 340] on button "Law" at bounding box center [562, 343] width 494 height 10
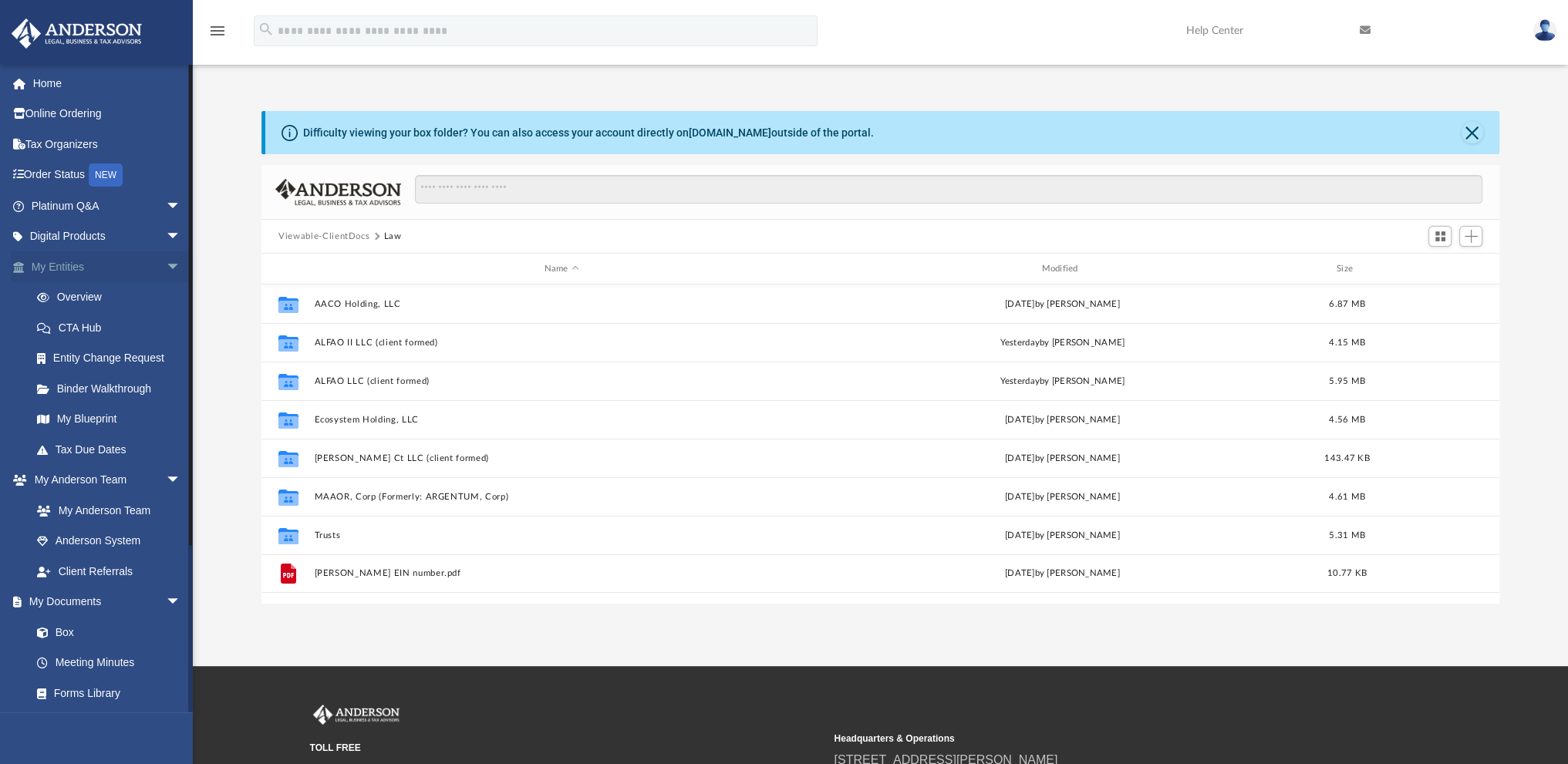
click at [69, 265] on link "My Entities arrow_drop_down" at bounding box center [107, 266] width 193 height 30
click at [50, 270] on link "My Entities arrow_drop_down" at bounding box center [107, 266] width 193 height 30
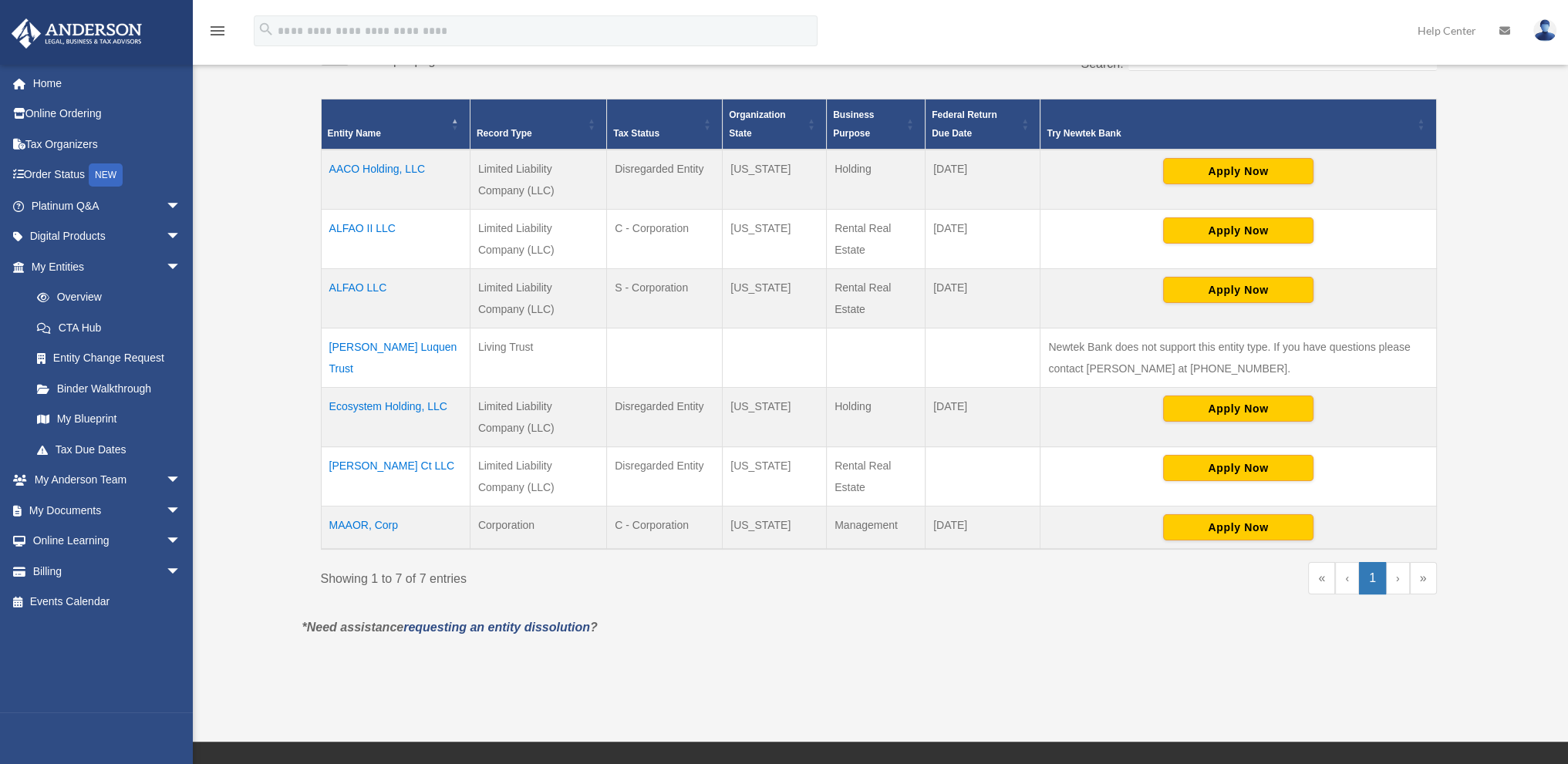
scroll to position [308, 0]
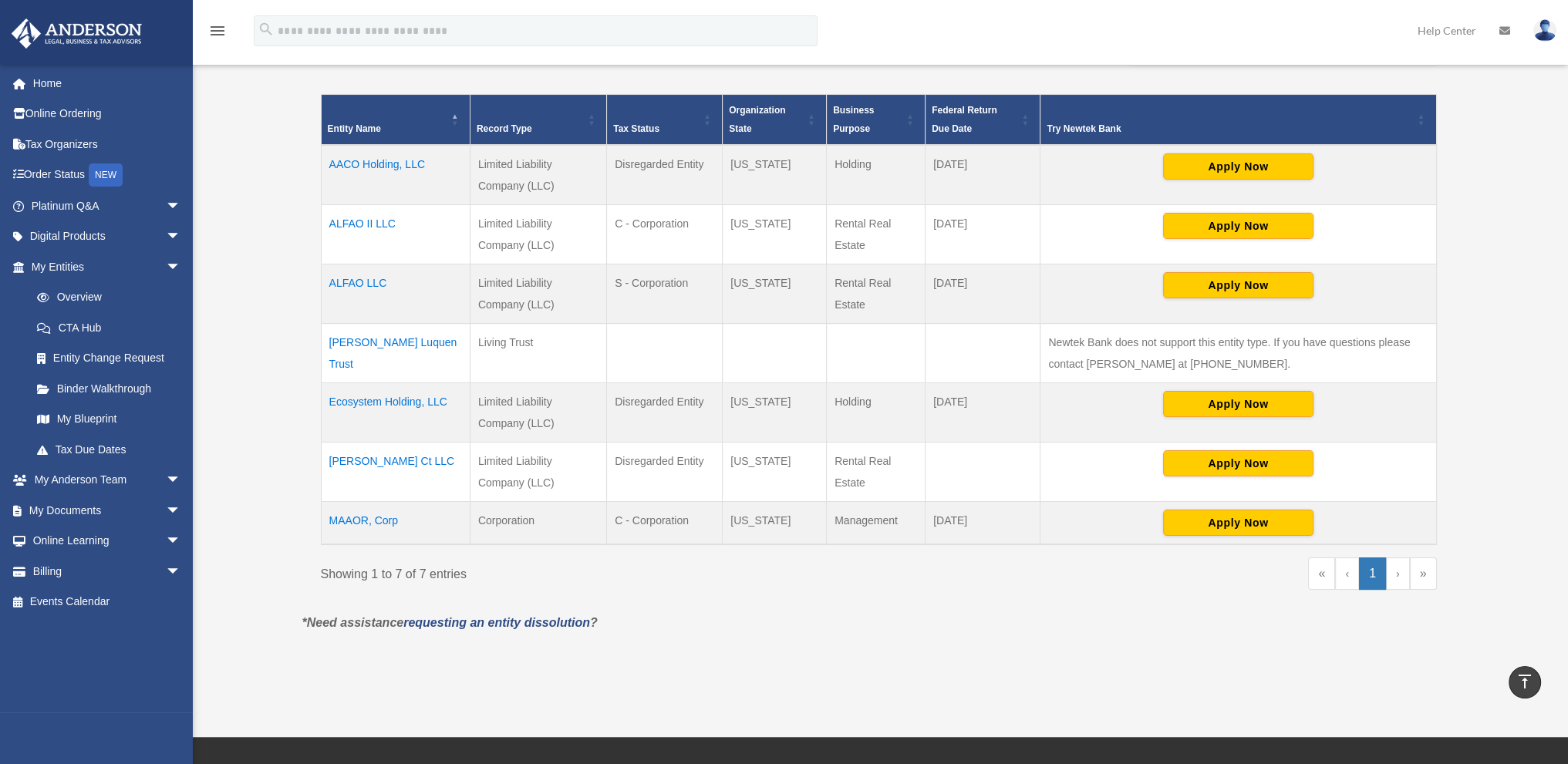
click at [356, 343] on td "Amengual-Arganaraz Luquen Trust" at bounding box center [395, 353] width 149 height 59
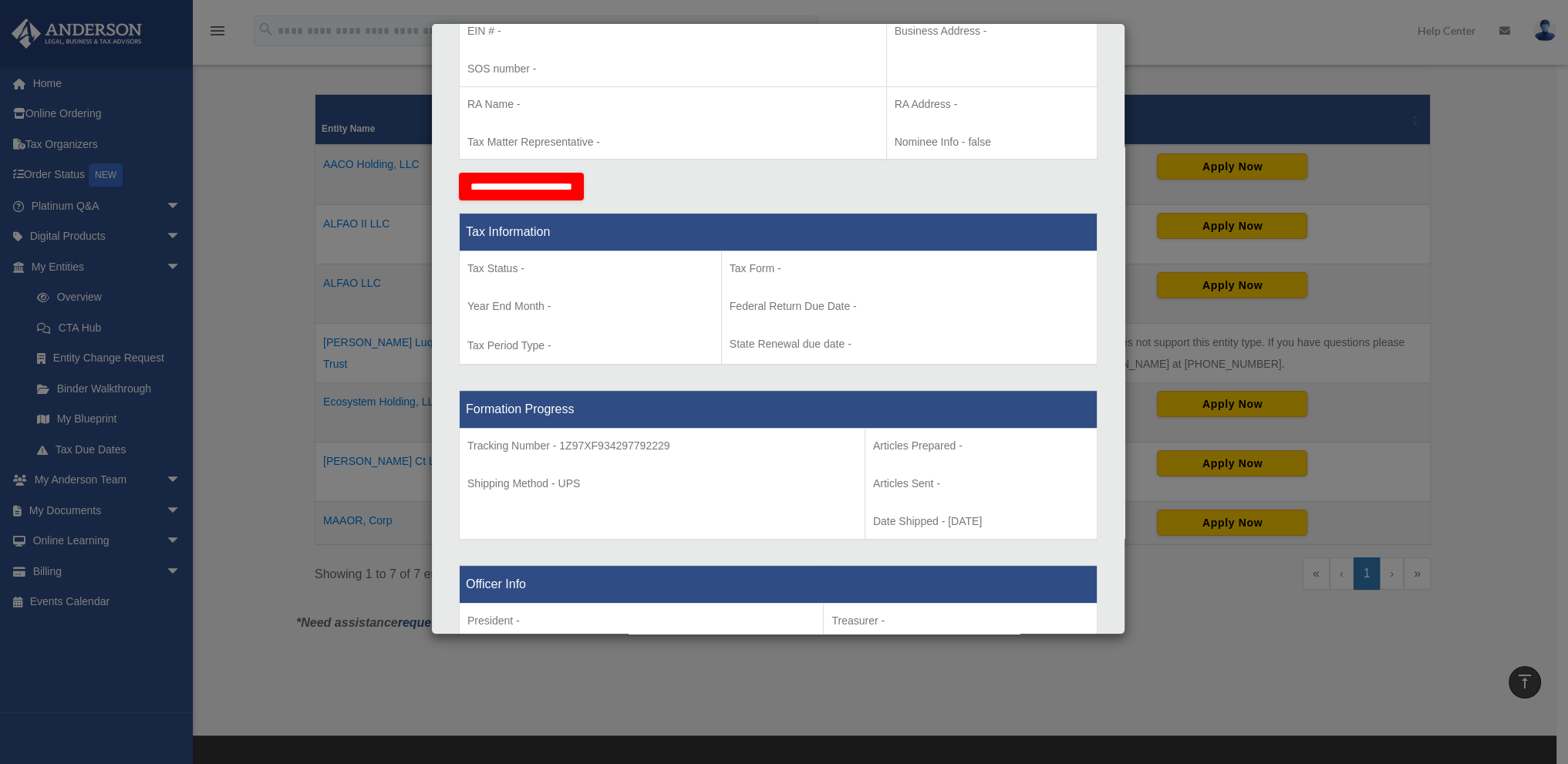
scroll to position [0, 0]
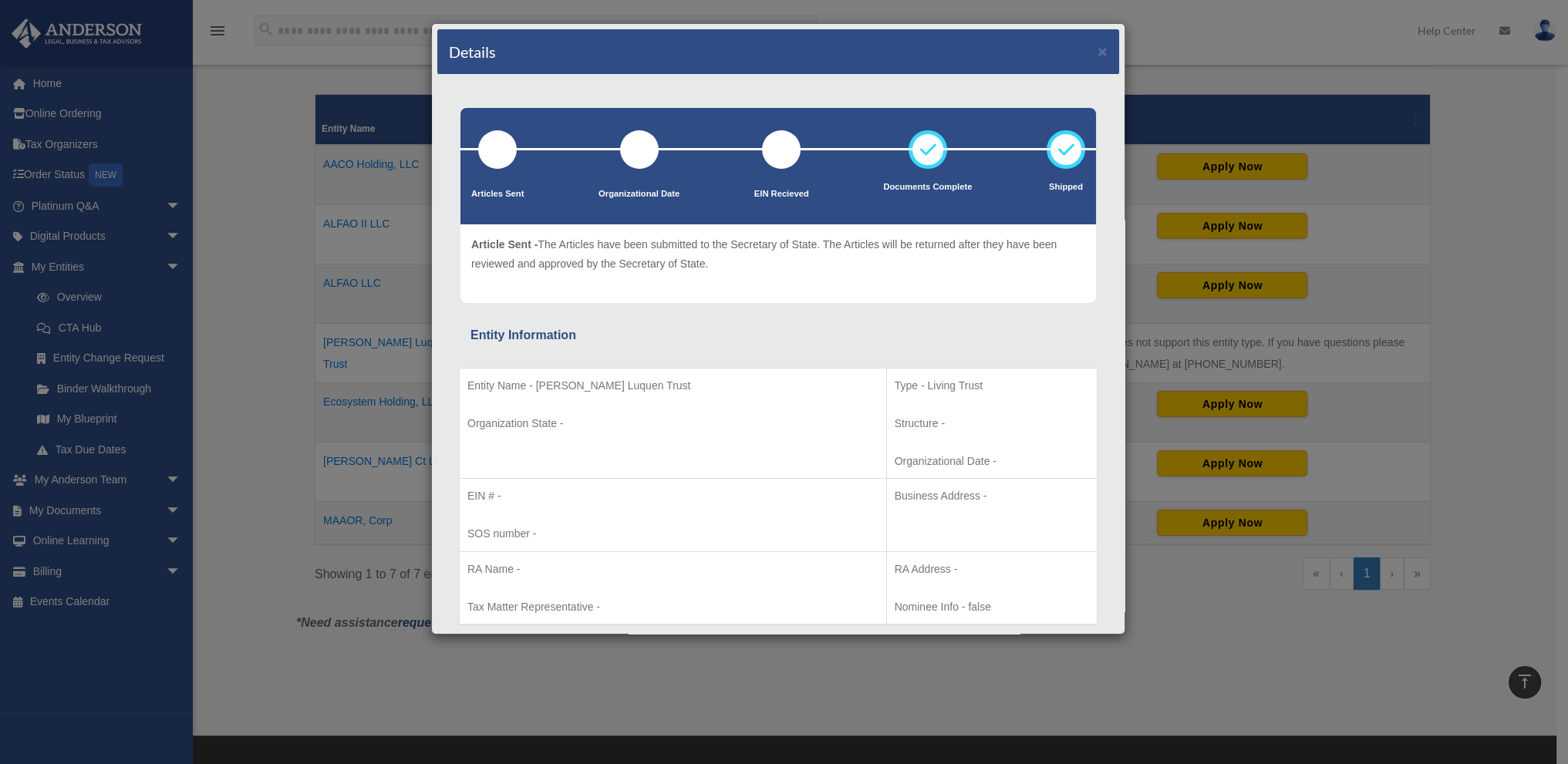
click at [318, 297] on div "Details × Articles Sent Organizational Date" at bounding box center [784, 382] width 1568 height 764
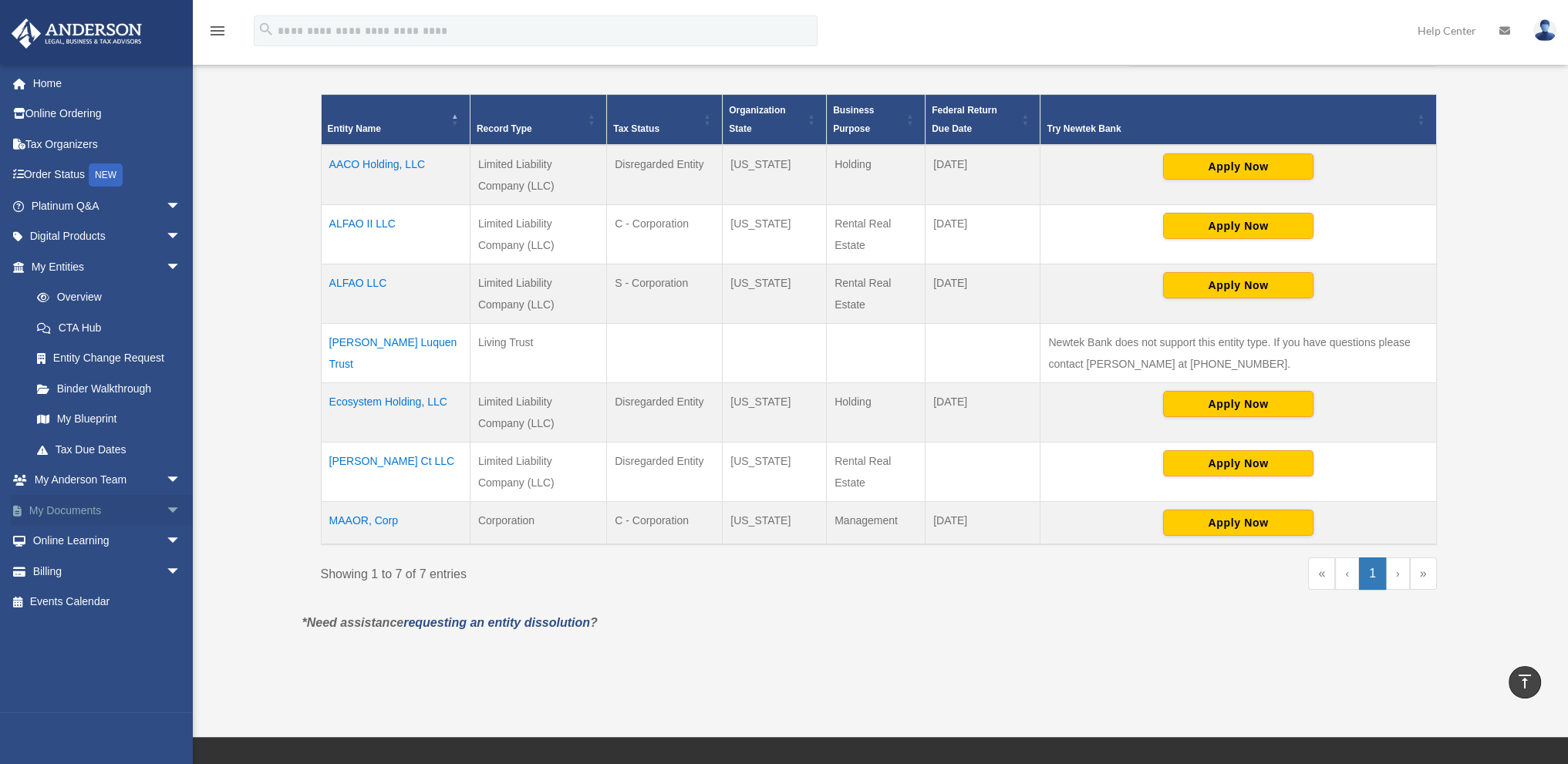
click at [66, 503] on link "My Documents arrow_drop_down" at bounding box center [107, 510] width 193 height 30
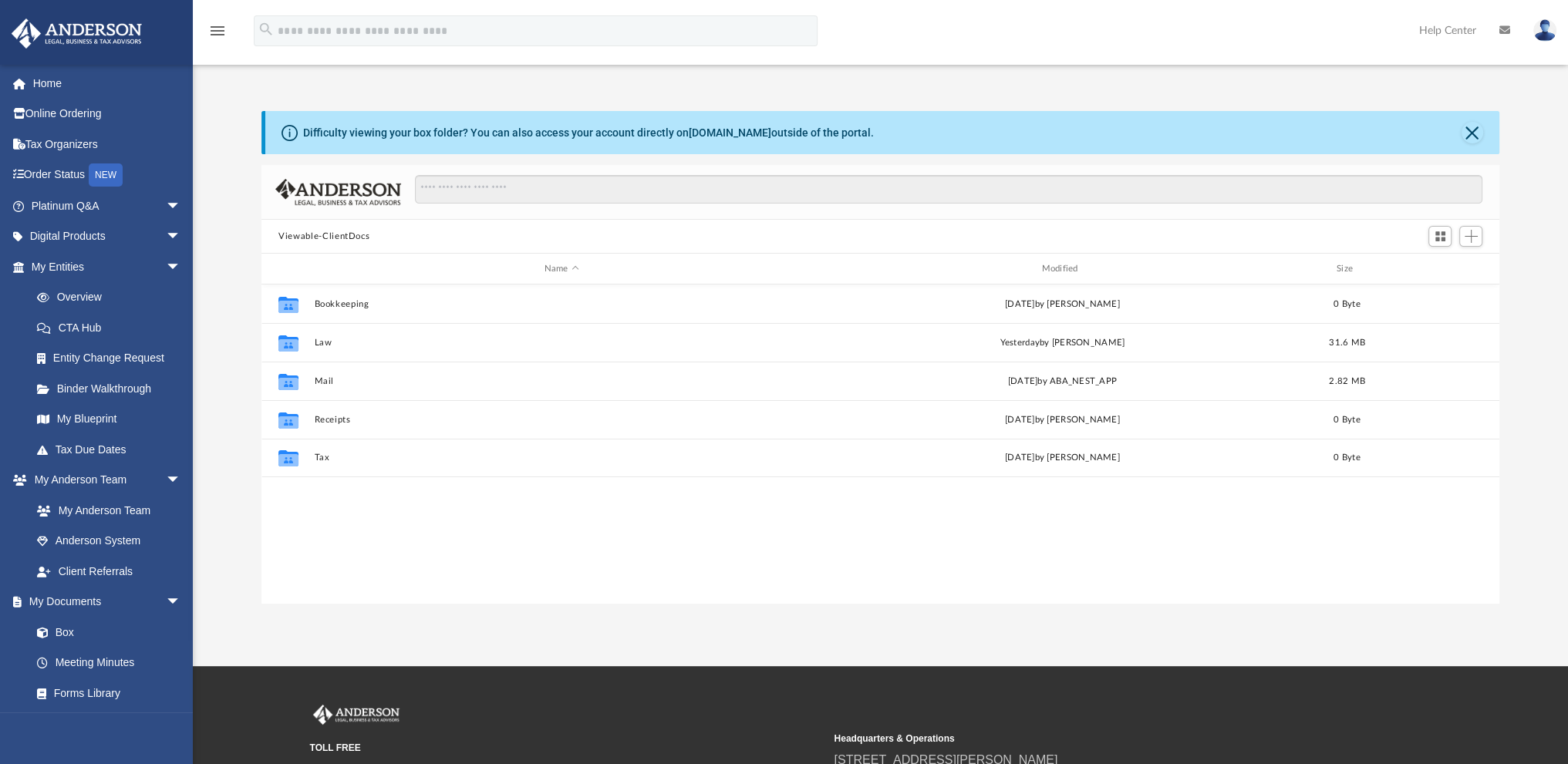
scroll to position [339, 1225]
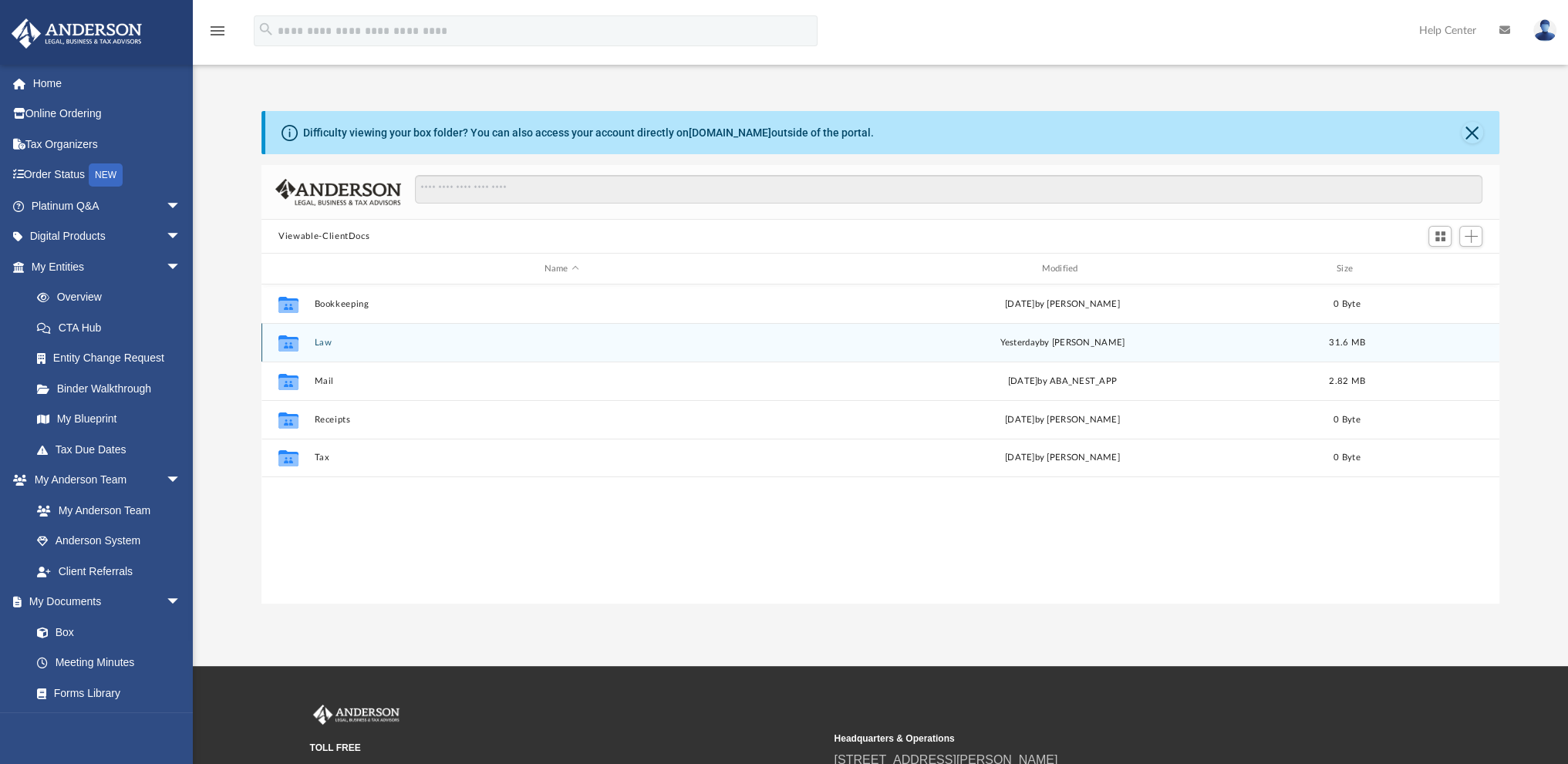
click at [326, 339] on button "Law" at bounding box center [562, 343] width 494 height 10
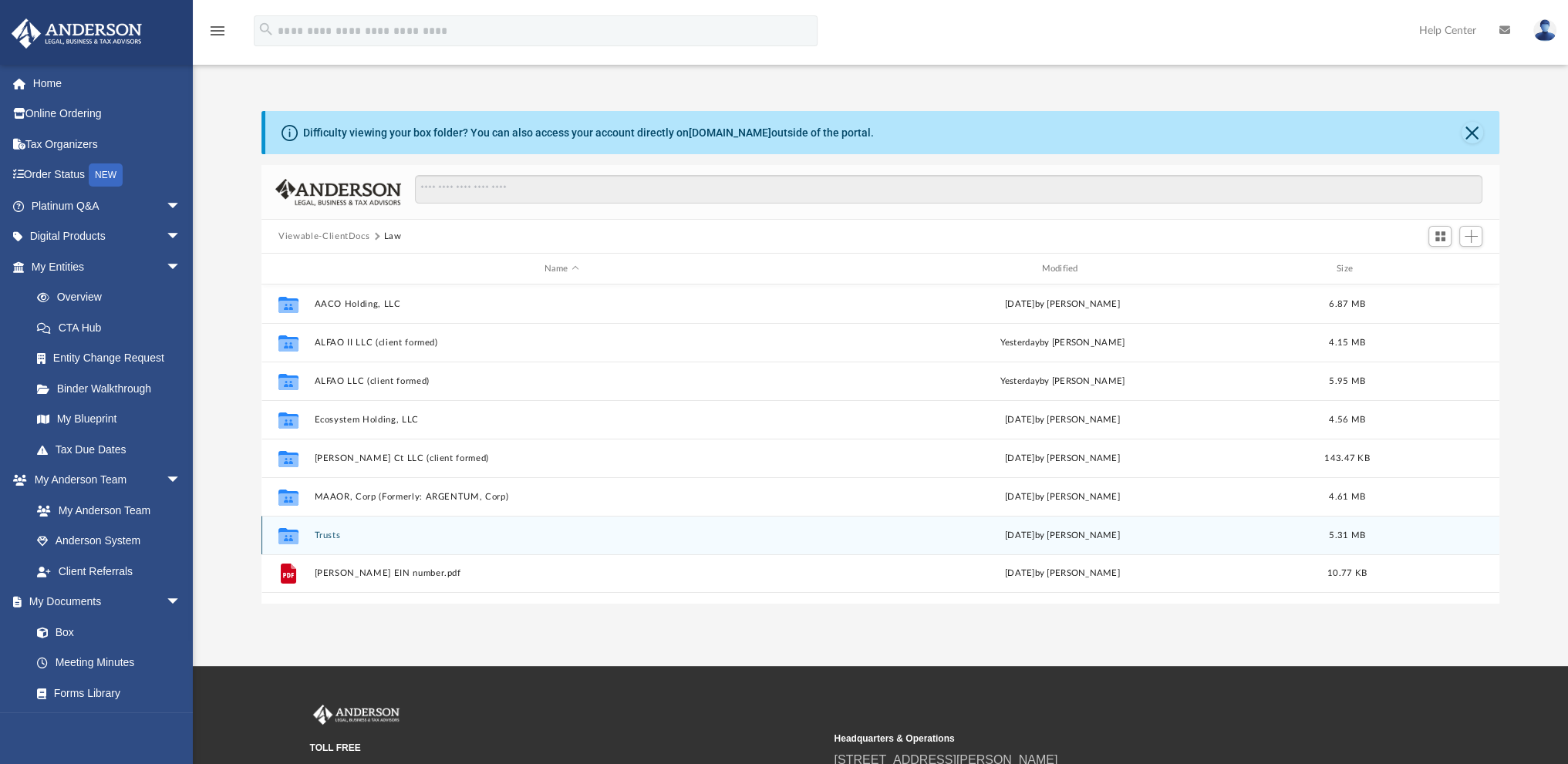
click at [325, 534] on button "Trusts" at bounding box center [562, 535] width 494 height 10
